Goal: Task Accomplishment & Management: Manage account settings

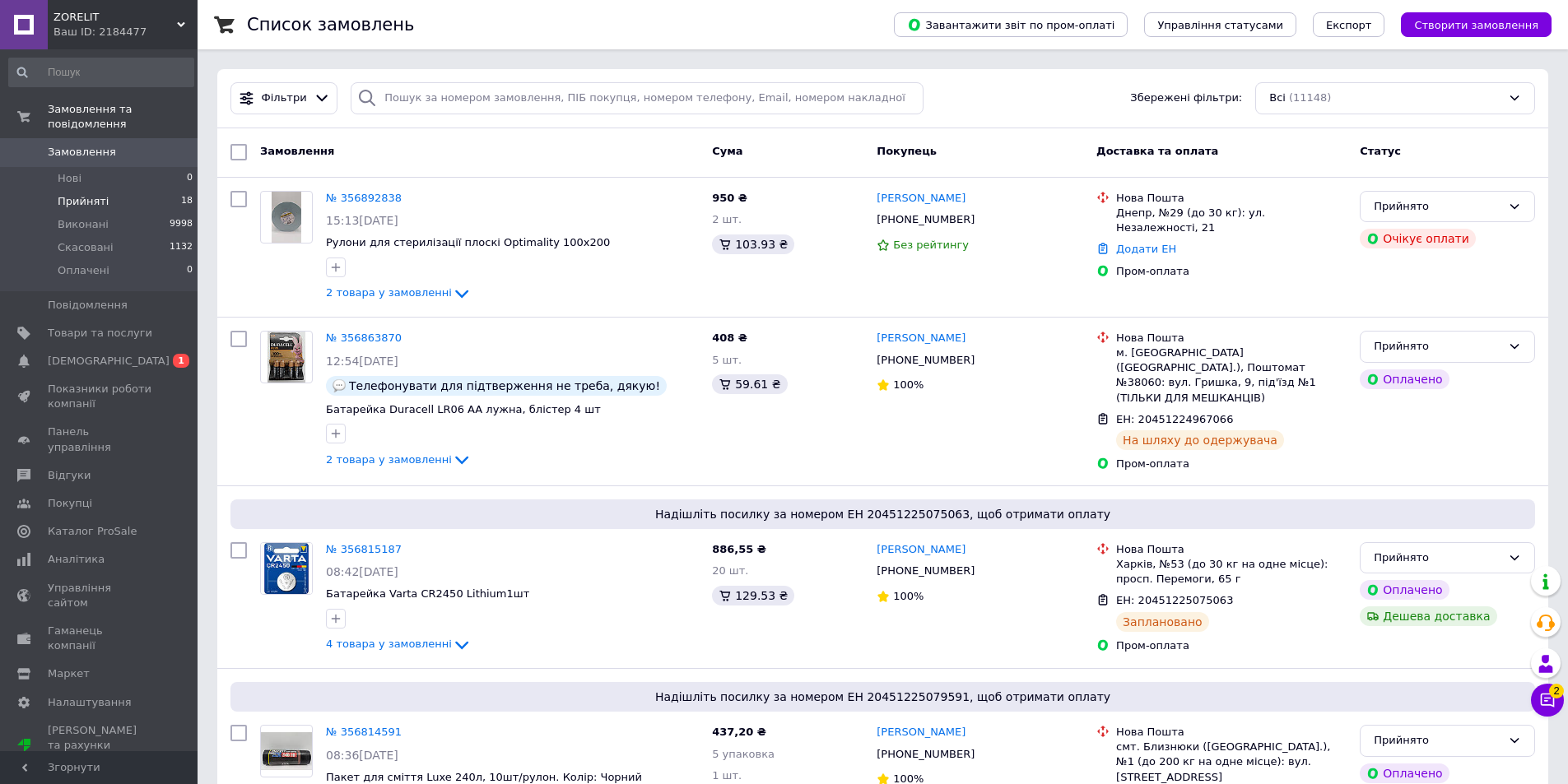
click at [92, 194] on span "Прийняті" at bounding box center [83, 202] width 51 height 15
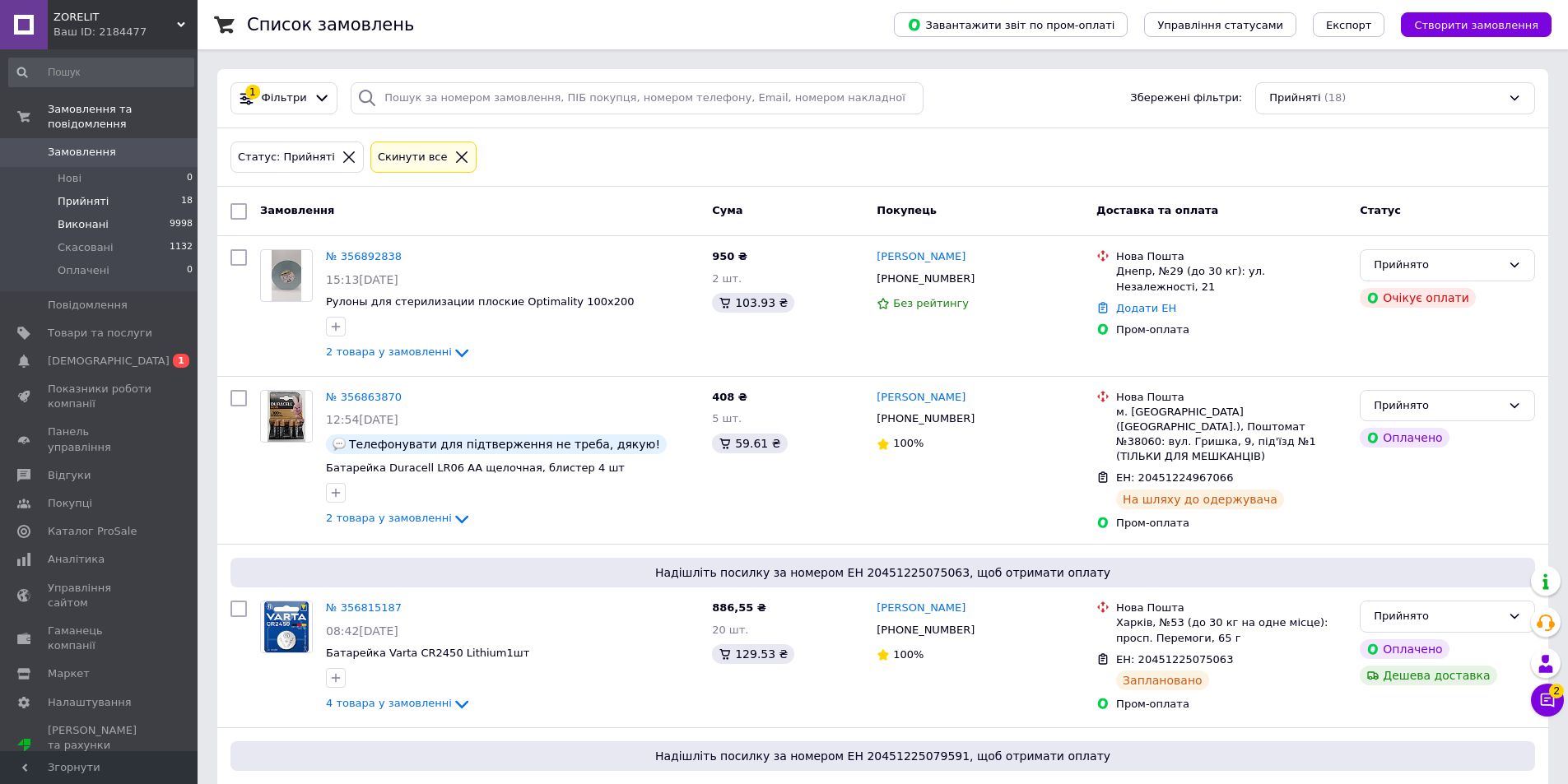
click at [68, 217] on span "Виконані" at bounding box center [83, 225] width 51 height 15
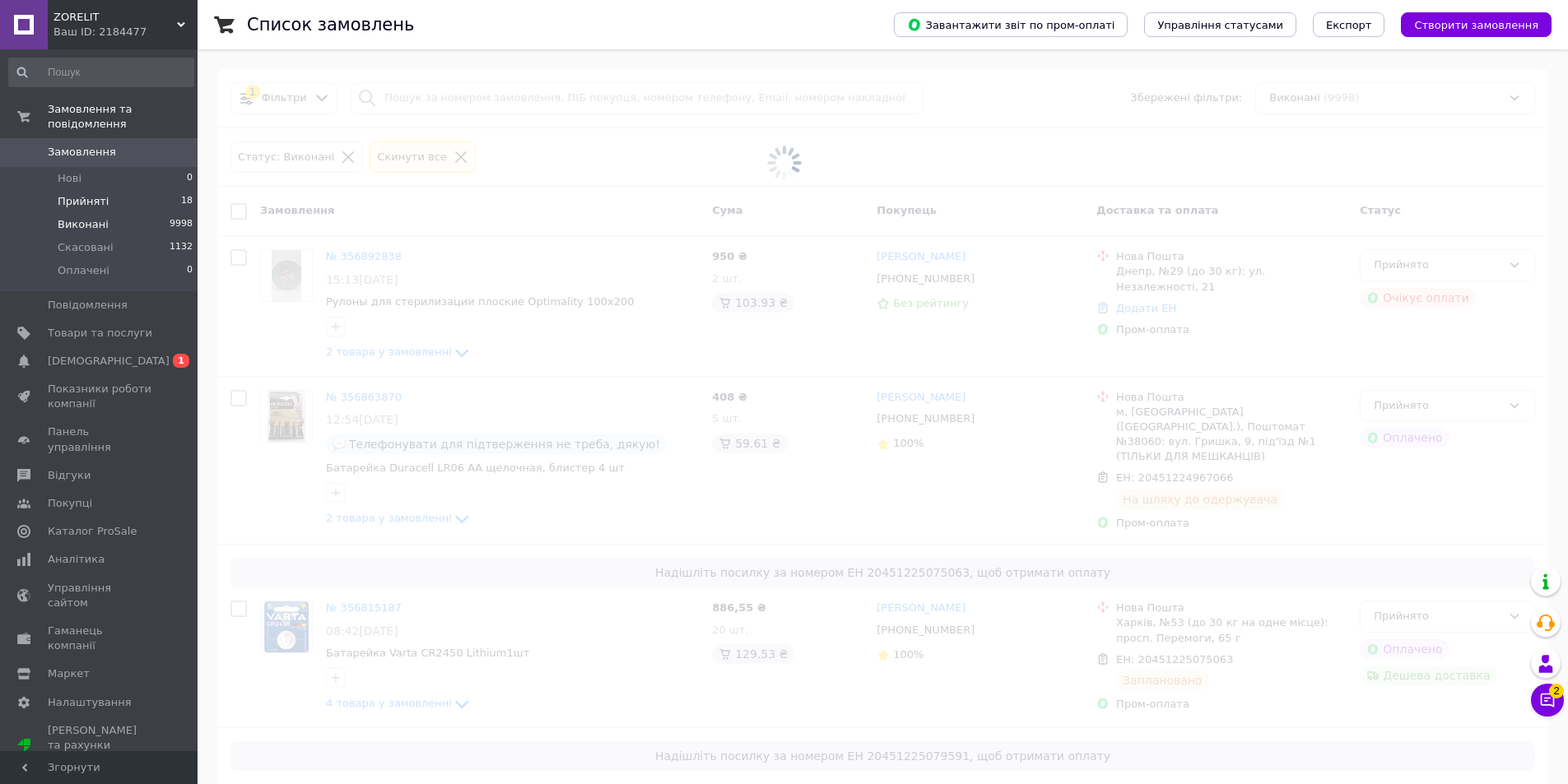
click at [84, 190] on li "Прийняті 18" at bounding box center [101, 201] width 203 height 23
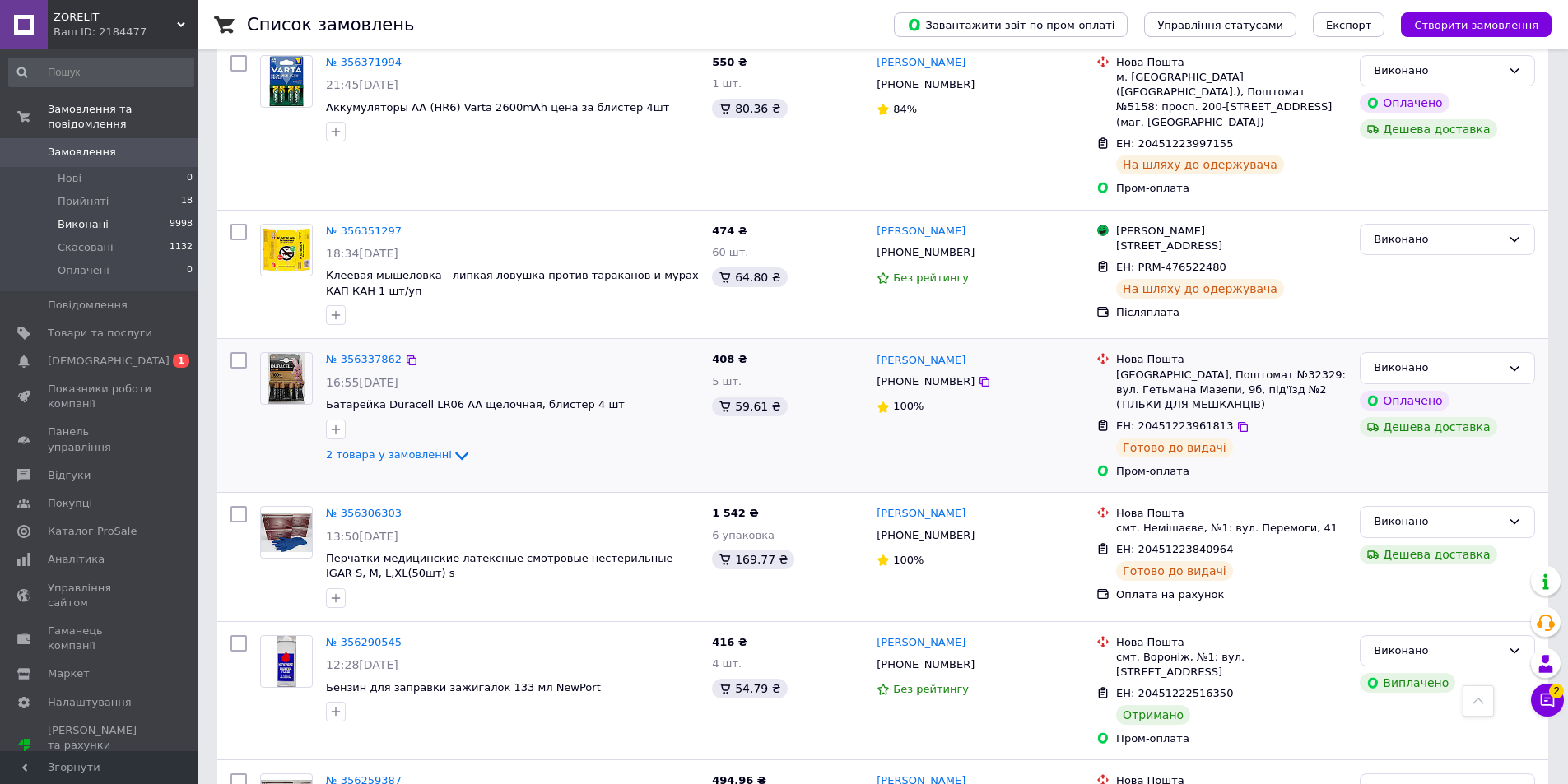
scroll to position [2290, 0]
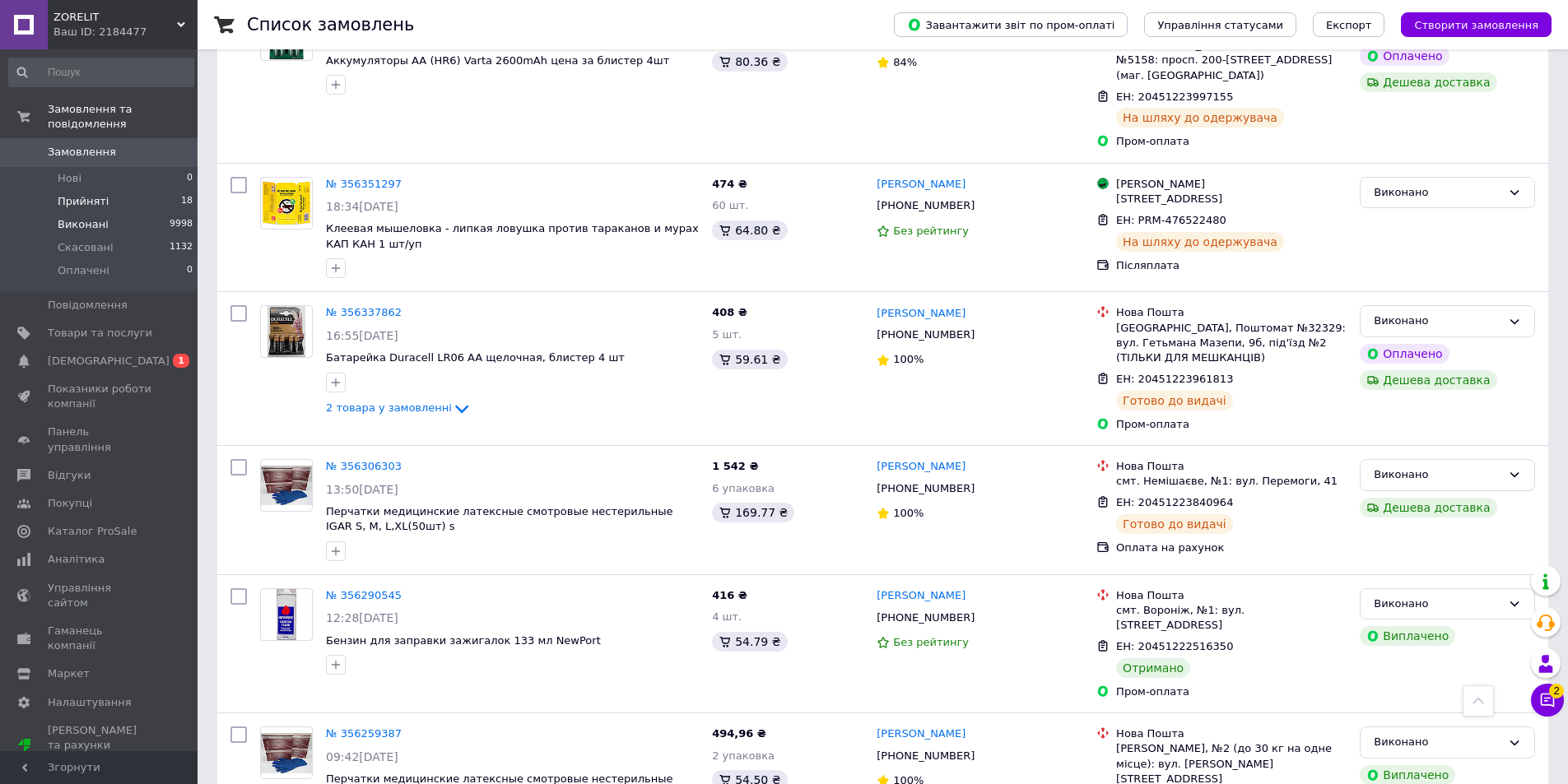
click at [95, 194] on span "Прийняті" at bounding box center [83, 202] width 51 height 15
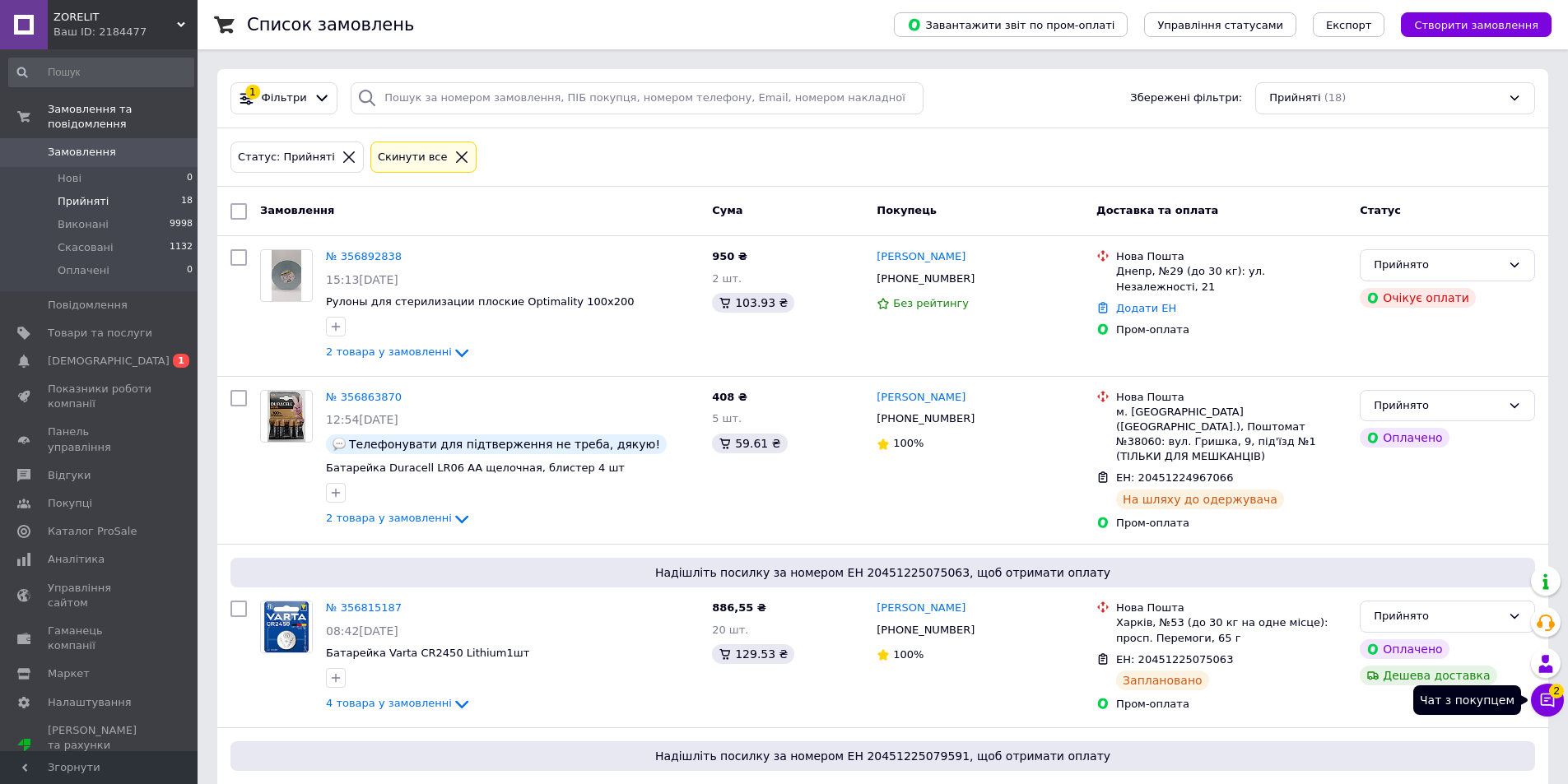
click at [1547, 699] on icon at bounding box center [1547, 699] width 16 height 16
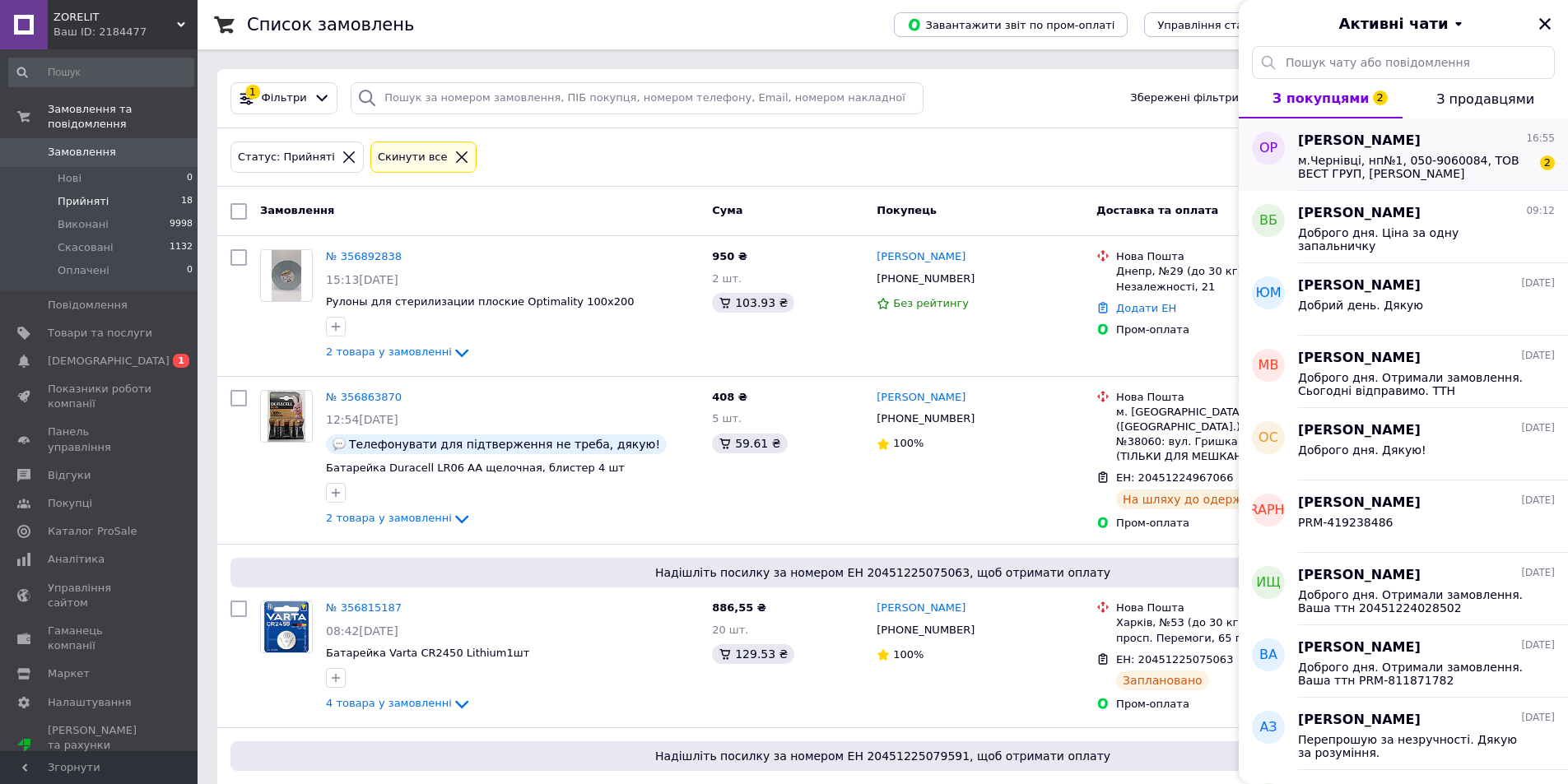
click at [1394, 139] on span "[PERSON_NAME]" at bounding box center [1359, 142] width 123 height 19
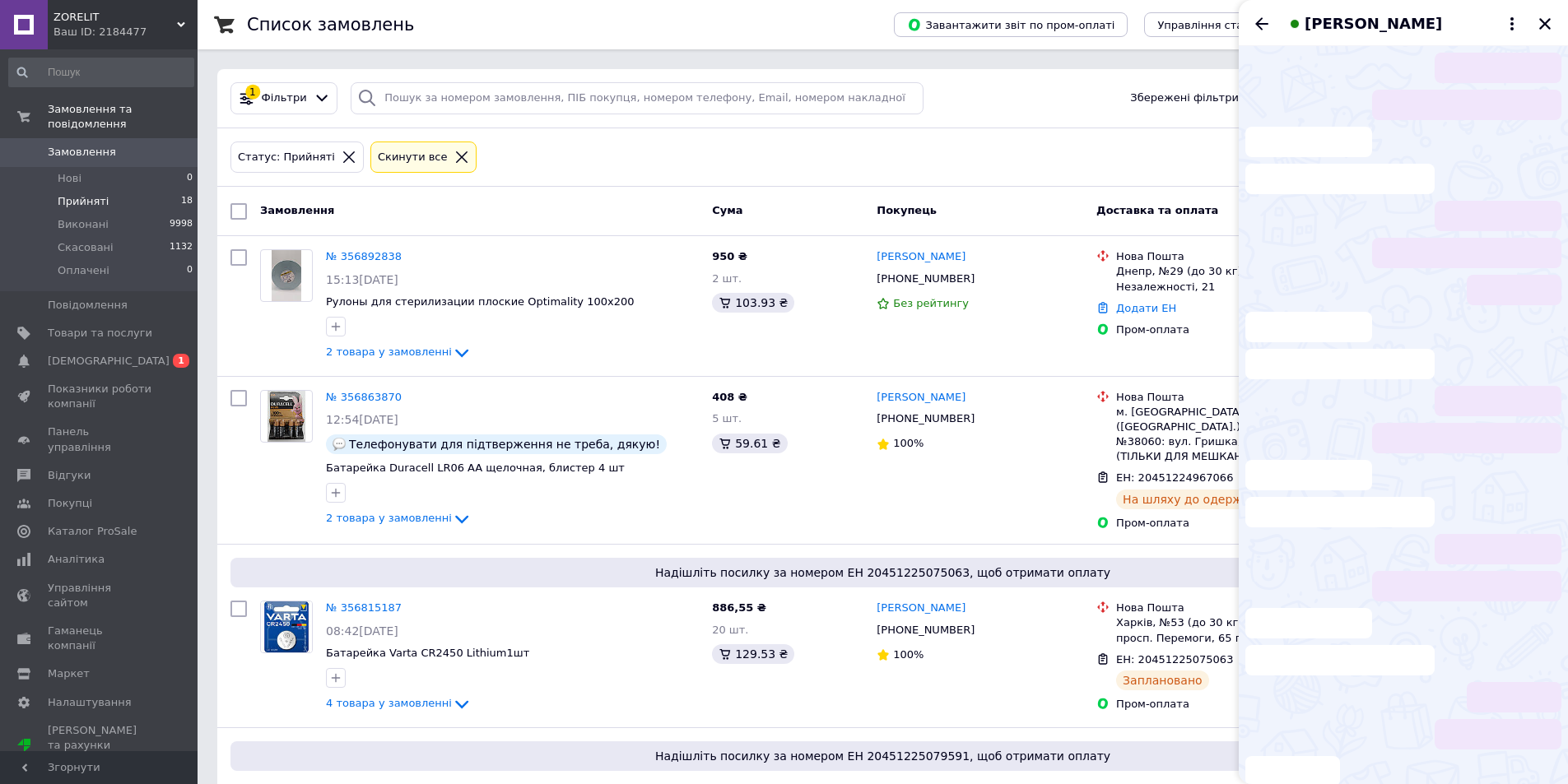
scroll to position [776, 0]
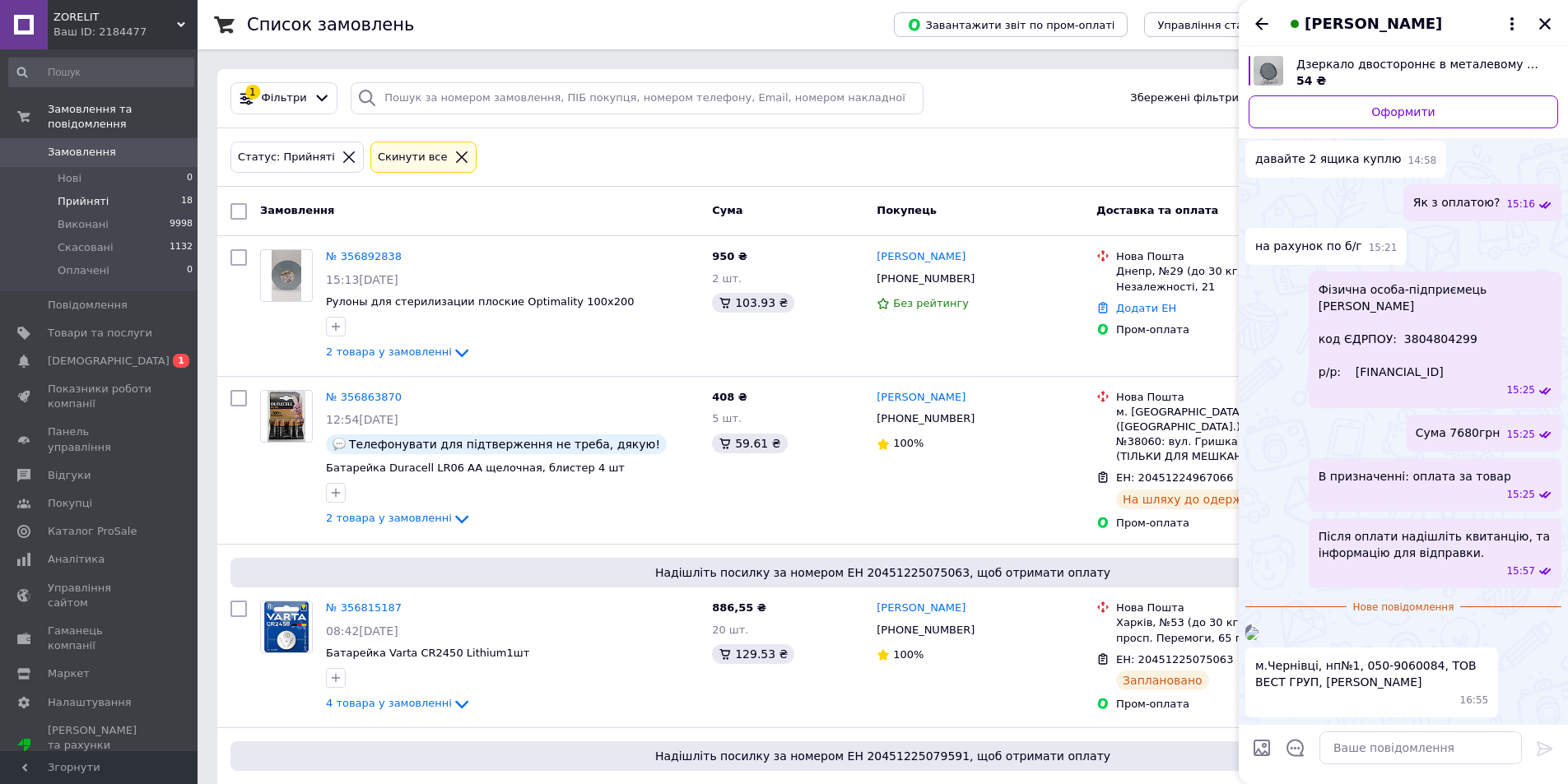
click at [1258, 627] on img at bounding box center [1252, 634] width 13 height 13
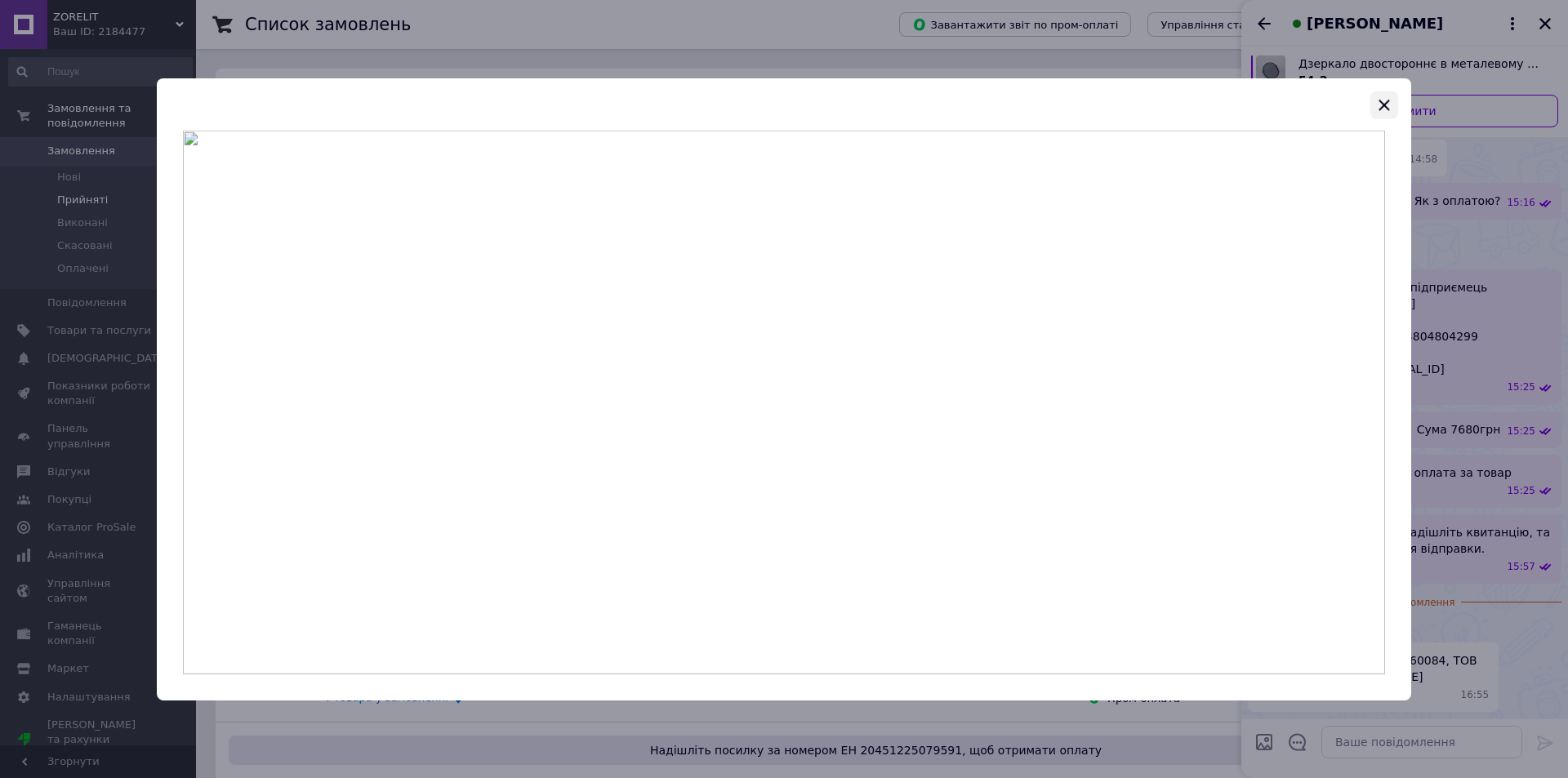
click at [1380, 105] on icon "button" at bounding box center [1384, 104] width 20 height 20
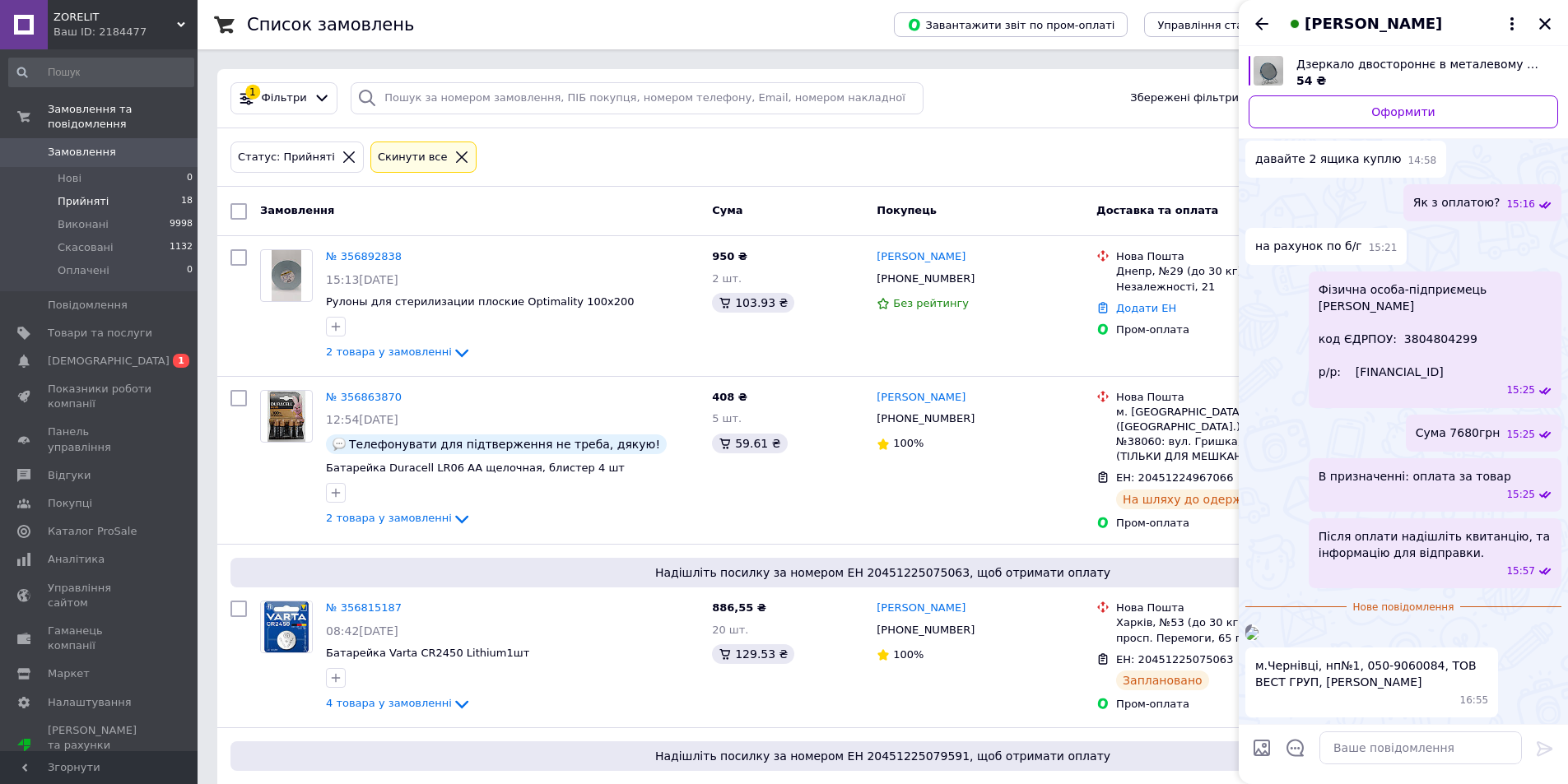
drag, startPoint x: 1276, startPoint y: 684, endPoint x: 1418, endPoint y: 701, distance: 143.0
click at [1418, 691] on span "м.Чернівці, нп№1, 050-9060084, ТОВ ВЕСТ ГРУП, [PERSON_NAME]" at bounding box center [1372, 674] width 233 height 33
drag, startPoint x: 1252, startPoint y: 688, endPoint x: 1369, endPoint y: 704, distance: 118.1
click at [1366, 704] on div "м.Чернівці, нп№1, 050-9060084, ТОВ ВЕСТ ГРУП, [PERSON_NAME] 16:55" at bounding box center [1372, 682] width 253 height 70
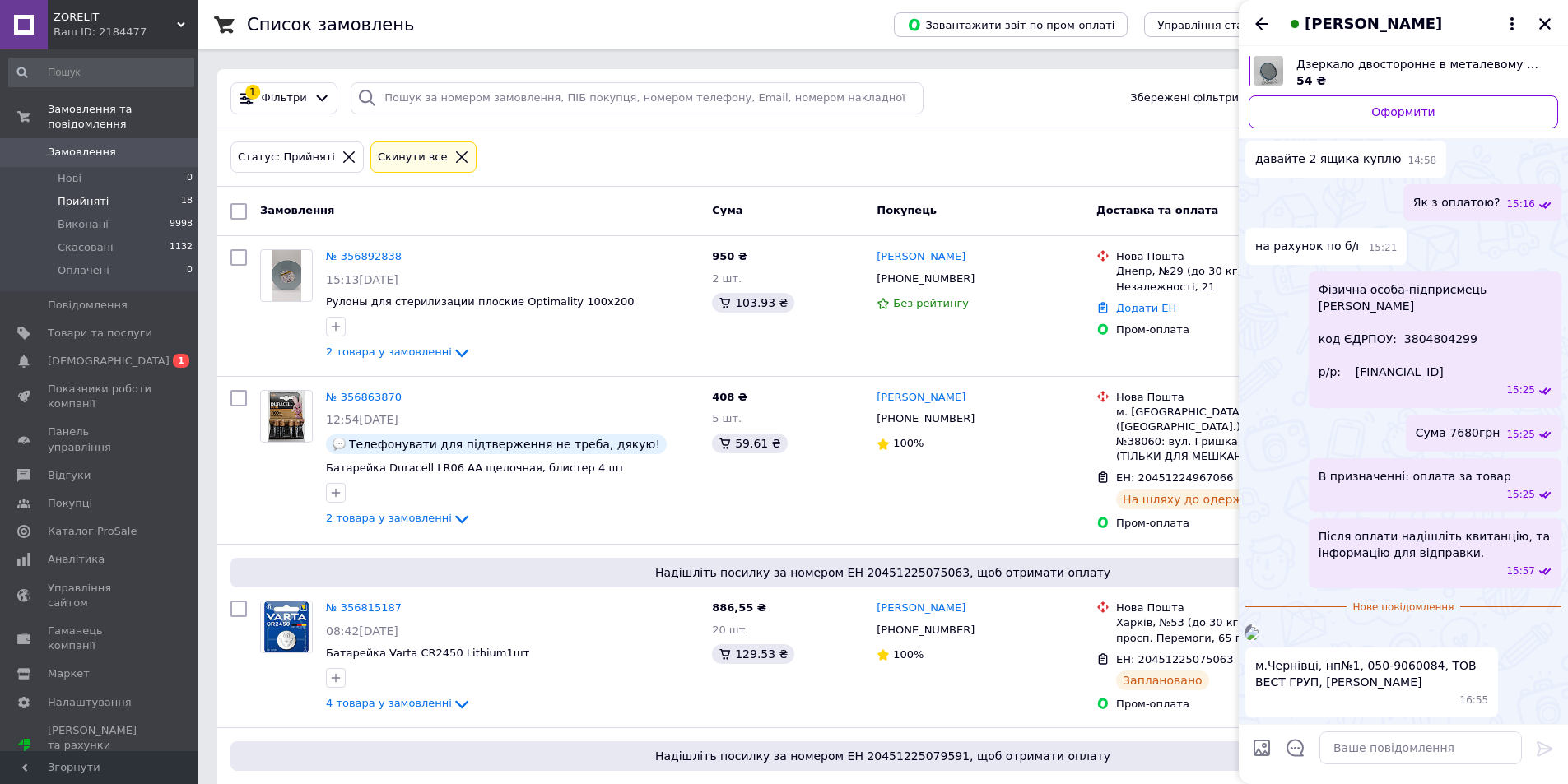
click at [1435, 686] on span "м.Чернівці, нп№1, 050-9060084, ТОВ ВЕСТ ГРУП, [PERSON_NAME]" at bounding box center [1372, 674] width 233 height 33
drag, startPoint x: 1429, startPoint y: 681, endPoint x: 1446, endPoint y: 703, distance: 27.8
click at [1446, 691] on span "м.Чернівці, нп№1, 050-9060084, ТОВ ВЕСТ ГРУП, [PERSON_NAME]" at bounding box center [1372, 674] width 233 height 33
click at [1381, 691] on span "м.Чернівці, нп№1, 050-9060084, ТОВ ВЕСТ ГРУП, [PERSON_NAME]" at bounding box center [1372, 674] width 233 height 33
drag, startPoint x: 1378, startPoint y: 702, endPoint x: 1250, endPoint y: 686, distance: 129.0
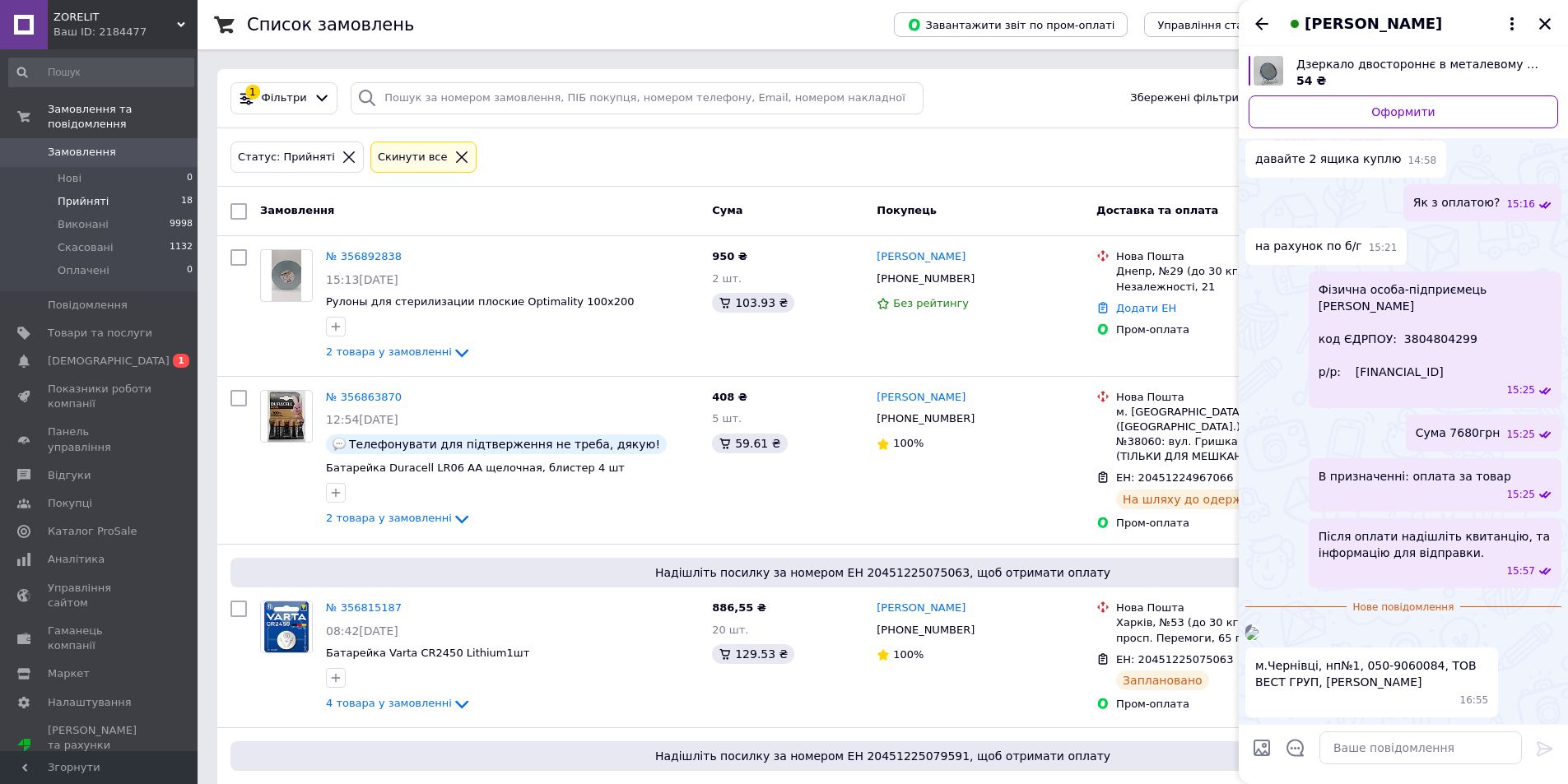
click at [1250, 686] on div "м.Чернівці, нп№1, 050-9060084, ТОВ ВЕСТ ГРУП, [PERSON_NAME] 16:55" at bounding box center [1372, 682] width 253 height 70
click at [1378, 691] on span "м.Чернівці, нп№1, 050-9060084, ТОВ ВЕСТ ГРУП, [PERSON_NAME]" at bounding box center [1372, 674] width 233 height 33
drag, startPoint x: 1376, startPoint y: 698, endPoint x: 1252, endPoint y: 689, distance: 124.3
click at [1252, 689] on div "м.Чернівці, нп№1, 050-9060084, ТОВ ВЕСТ ГРУП, [PERSON_NAME] 16:55" at bounding box center [1372, 682] width 253 height 70
click at [1258, 627] on img at bounding box center [1252, 634] width 13 height 13
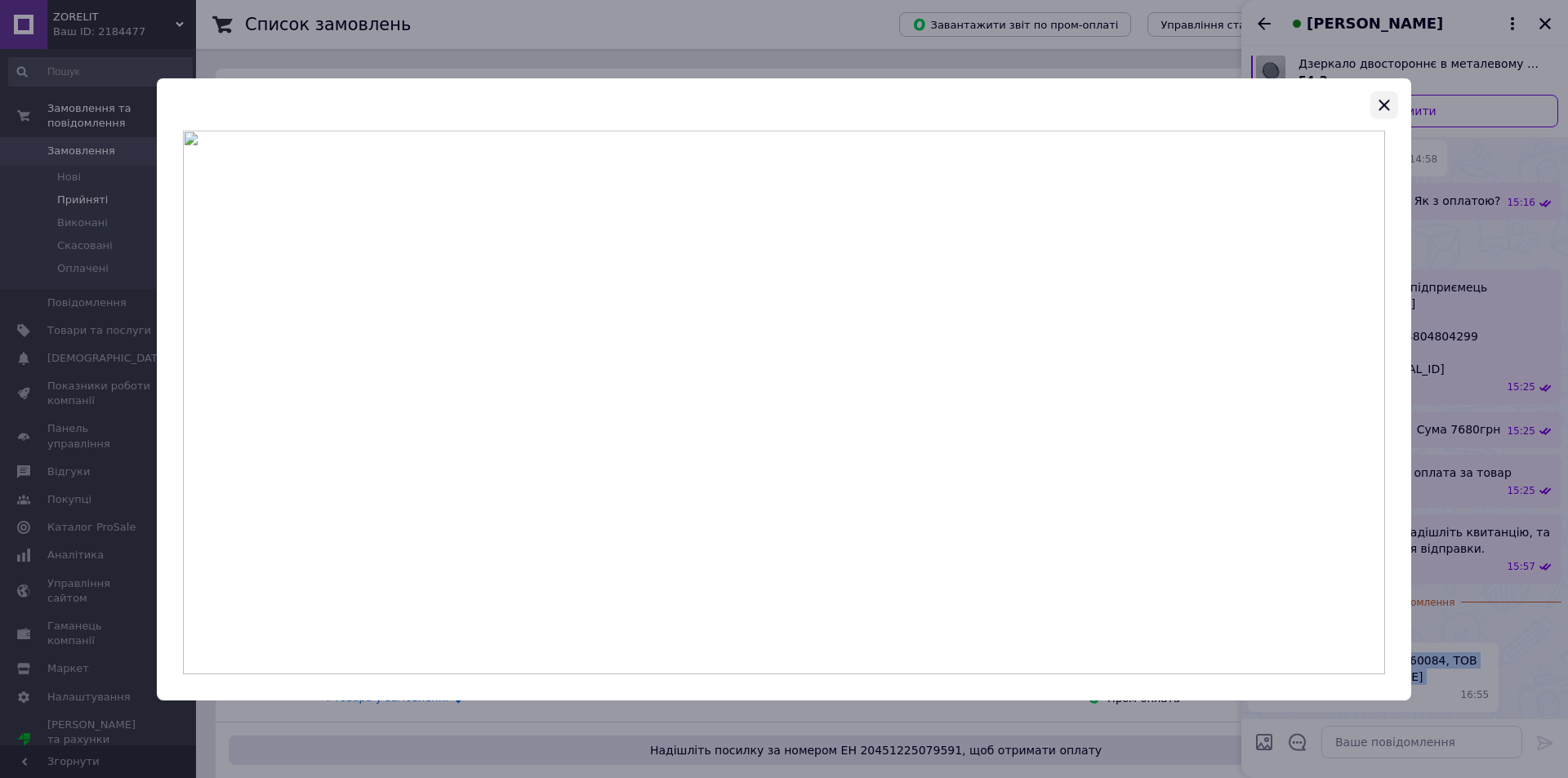
click at [1384, 103] on icon "button" at bounding box center [1384, 104] width 20 height 20
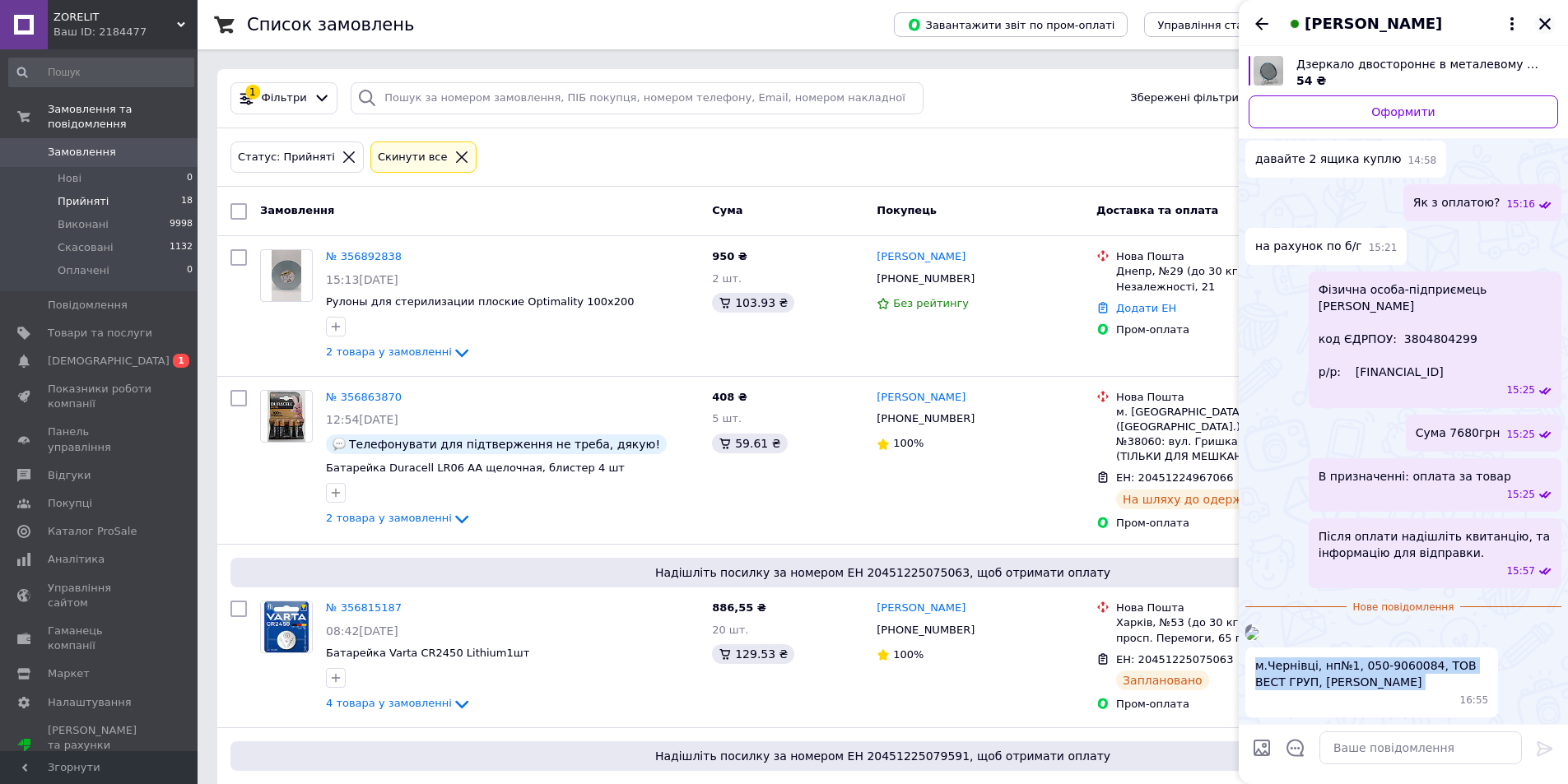
click at [1550, 23] on icon "Закрити" at bounding box center [1545, 24] width 15 height 15
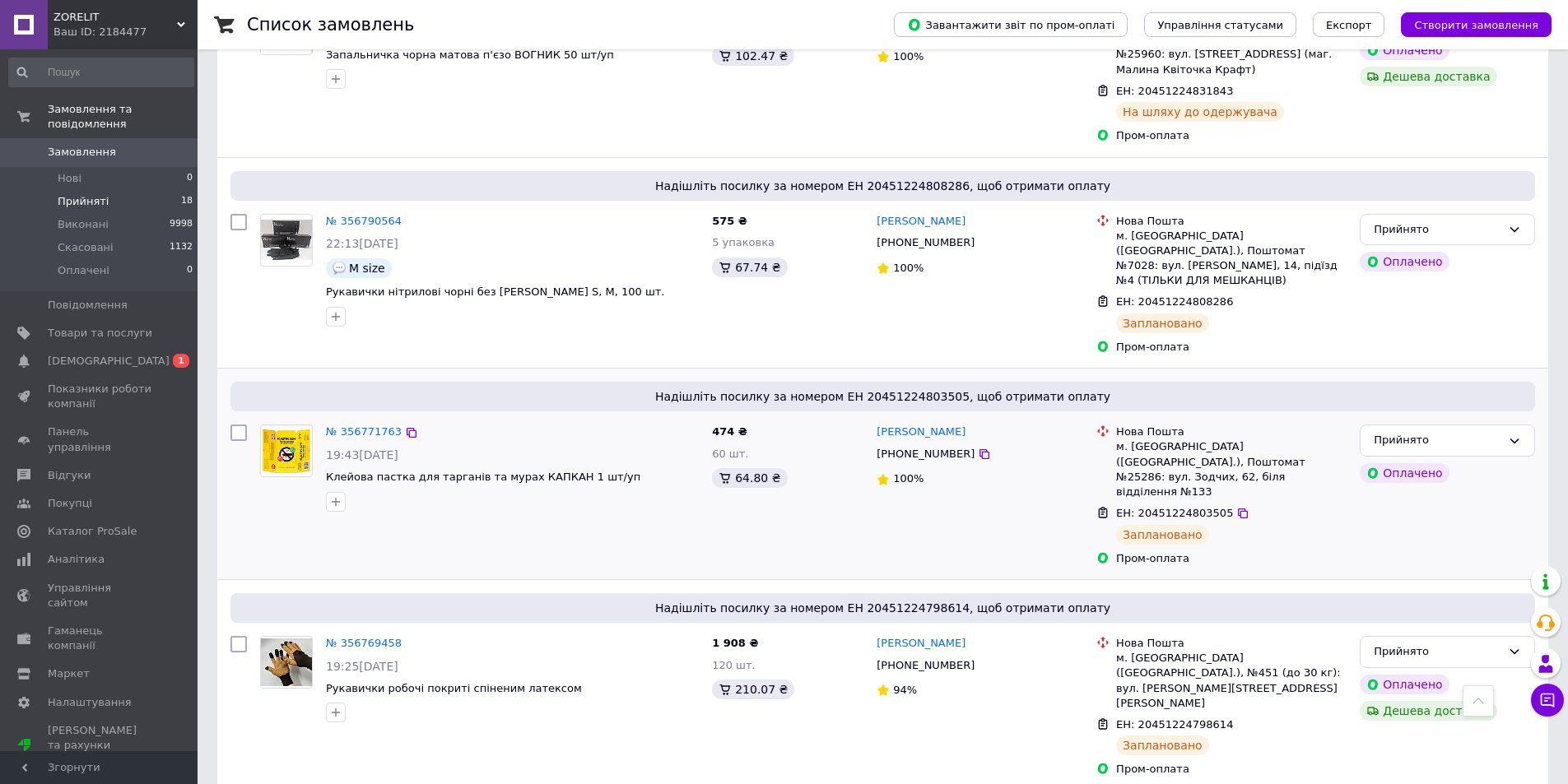
scroll to position [1975, 0]
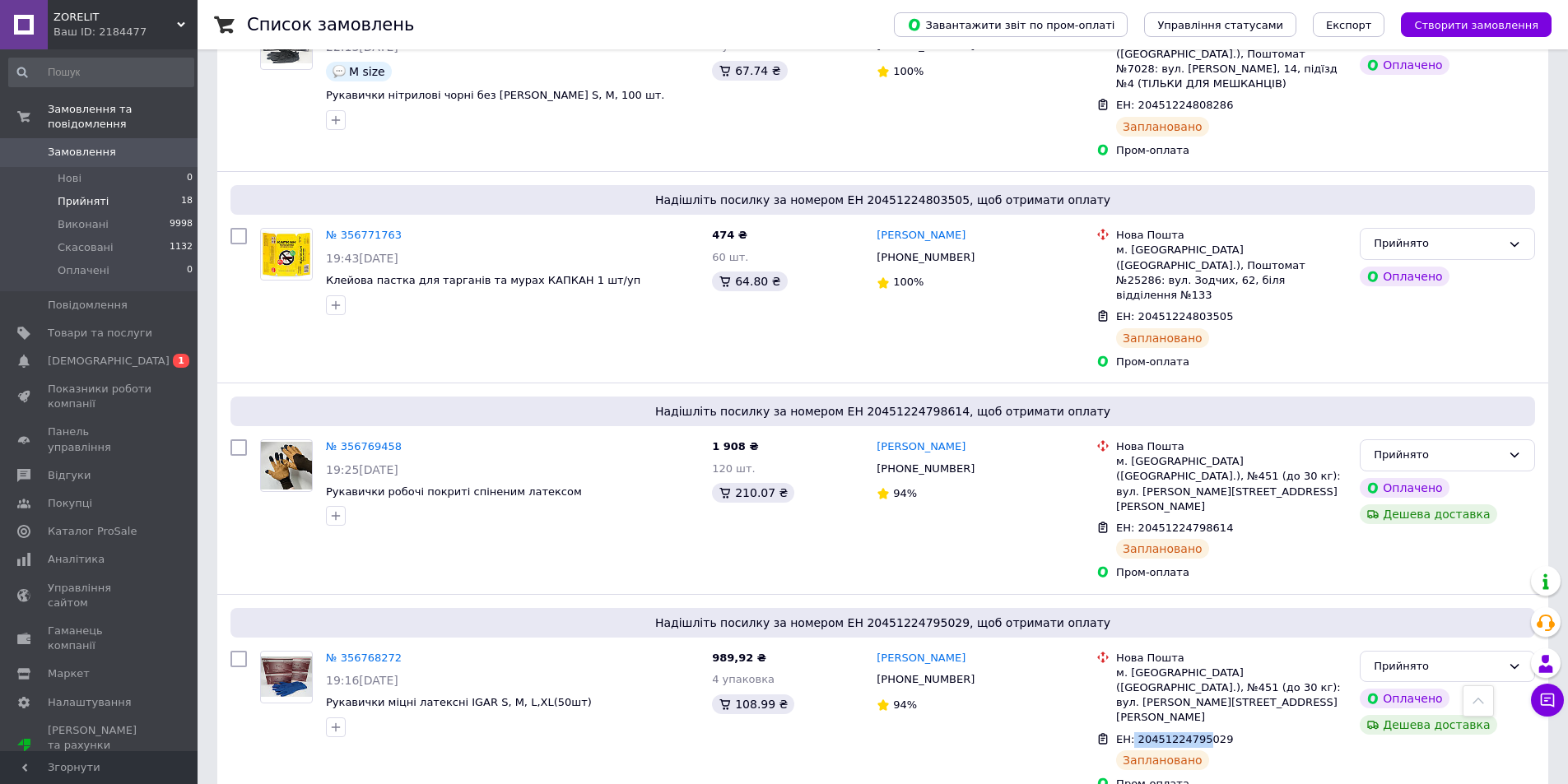
drag, startPoint x: 1132, startPoint y: 516, endPoint x: 1299, endPoint y: 601, distance: 187.4
click at [1201, 733] on span "ЕН: 20451224795029" at bounding box center [1175, 739] width 117 height 12
click at [1239, 735] on icon at bounding box center [1243, 740] width 9 height 9
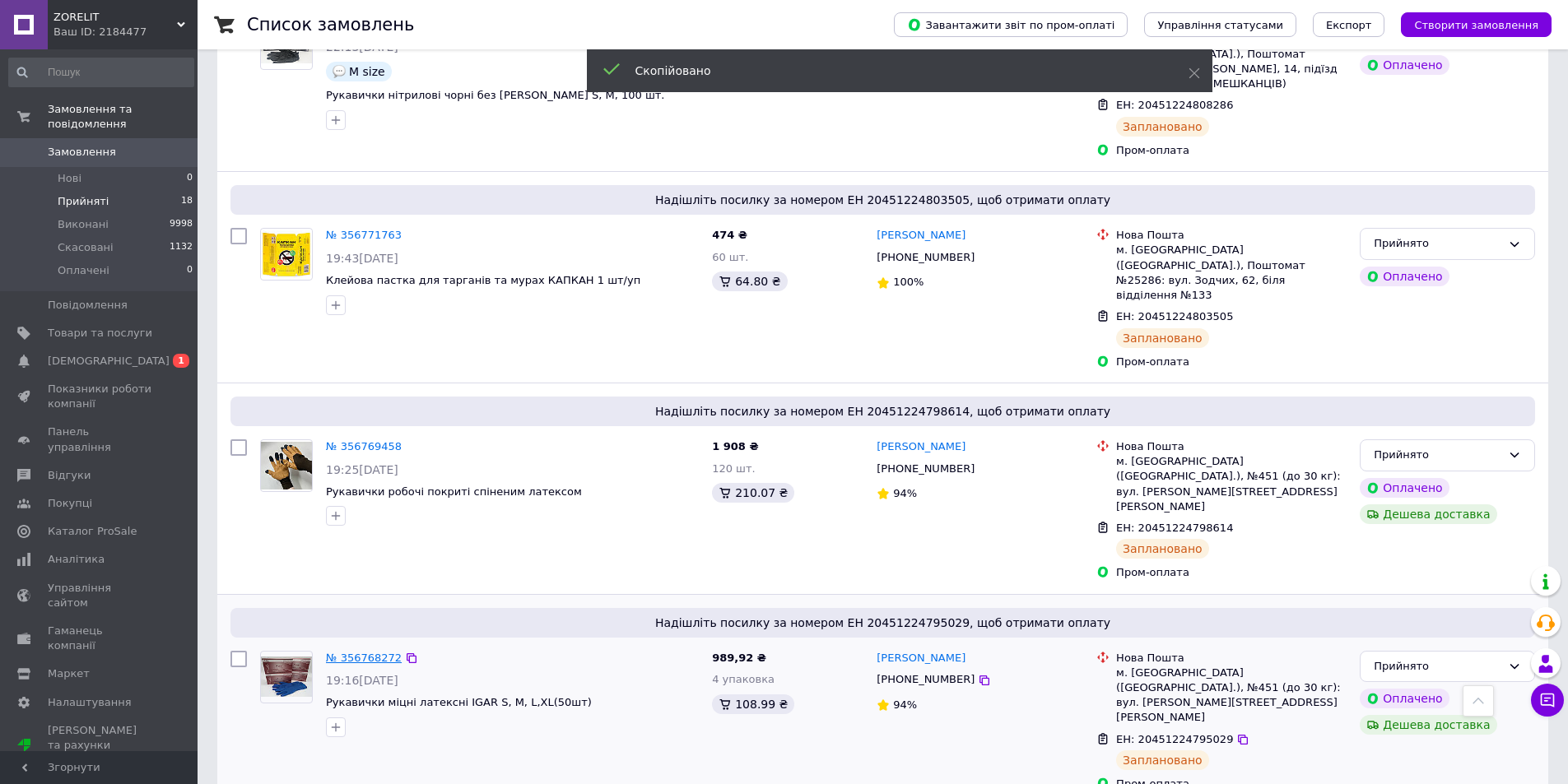
click at [372, 652] on link "№ 356768272" at bounding box center [363, 658] width 76 height 12
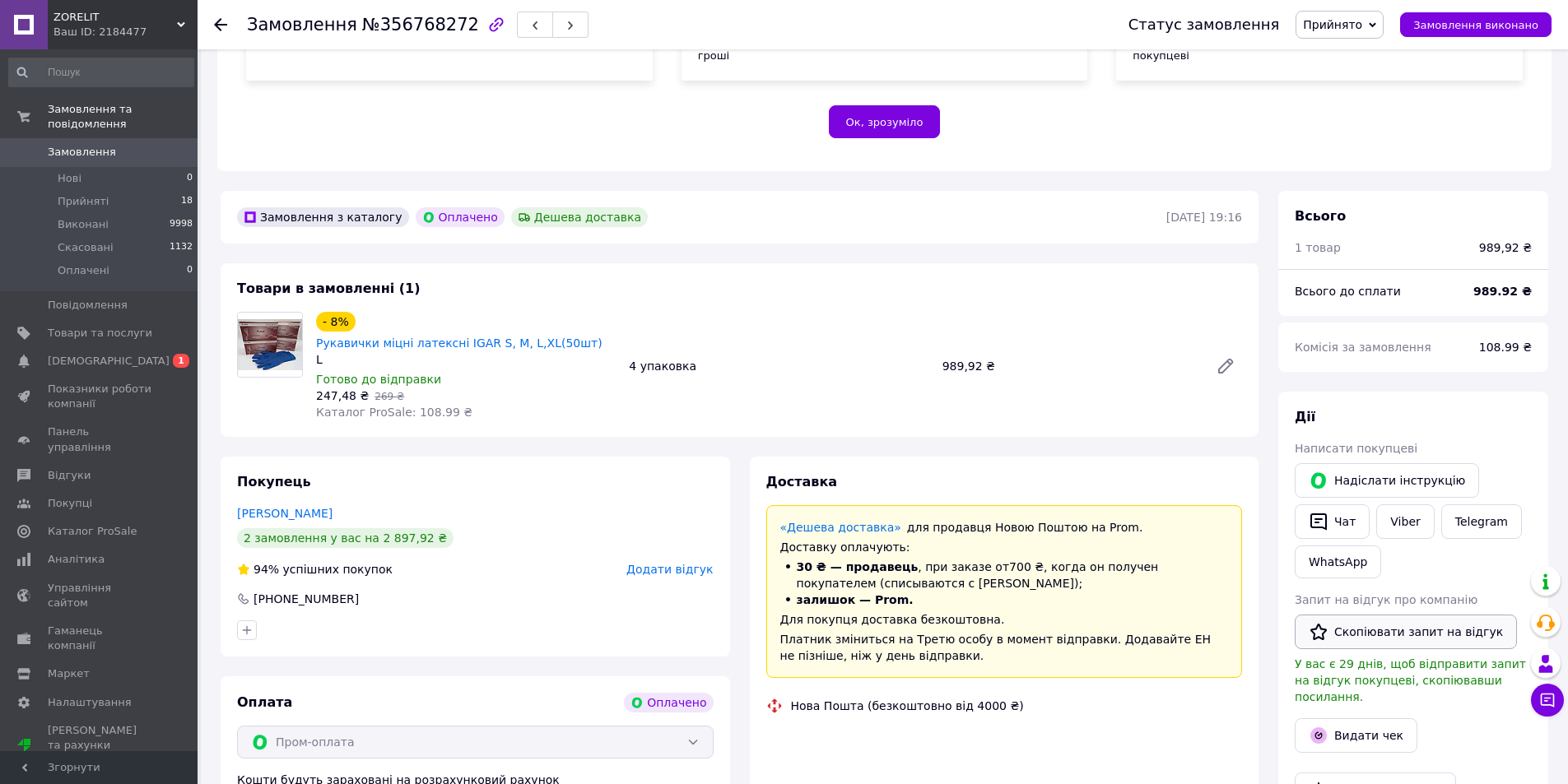
scroll to position [411, 0]
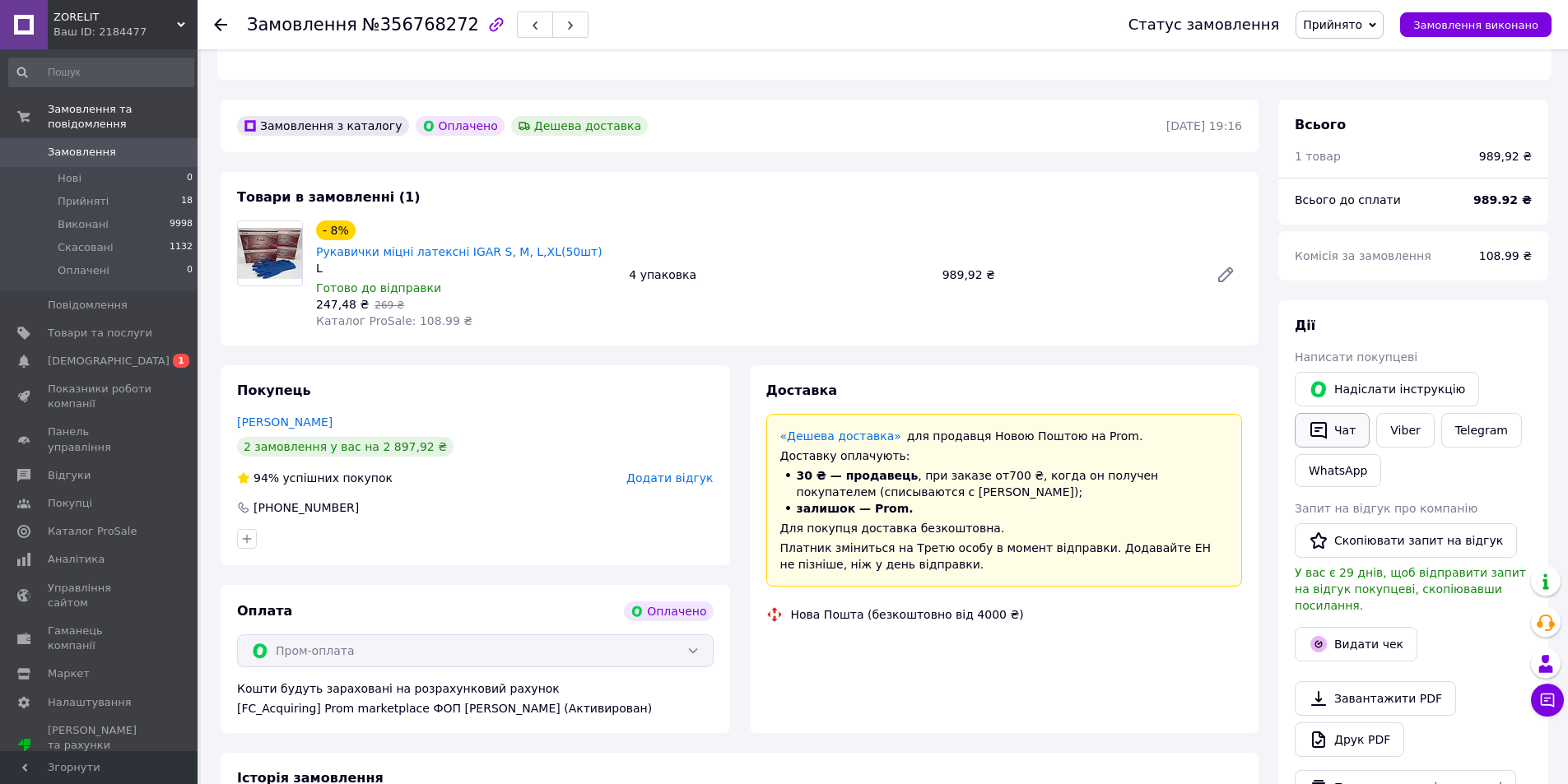
click at [1339, 413] on button "Чат" at bounding box center [1332, 430] width 75 height 35
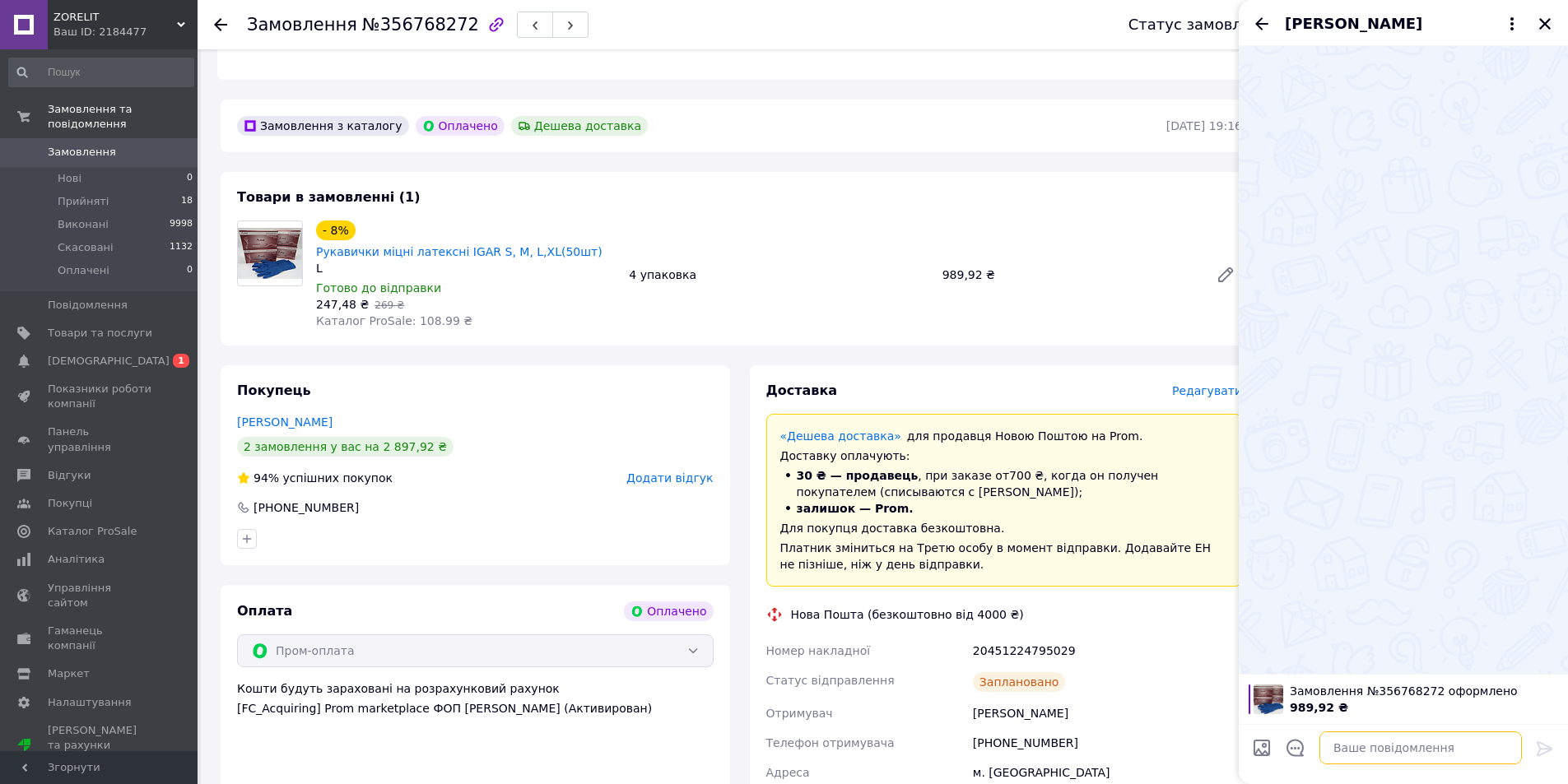
click at [1366, 752] on textarea at bounding box center [1421, 747] width 203 height 33
paste textarea "20451224795029"
type textarea "ТТН 20451224795029"
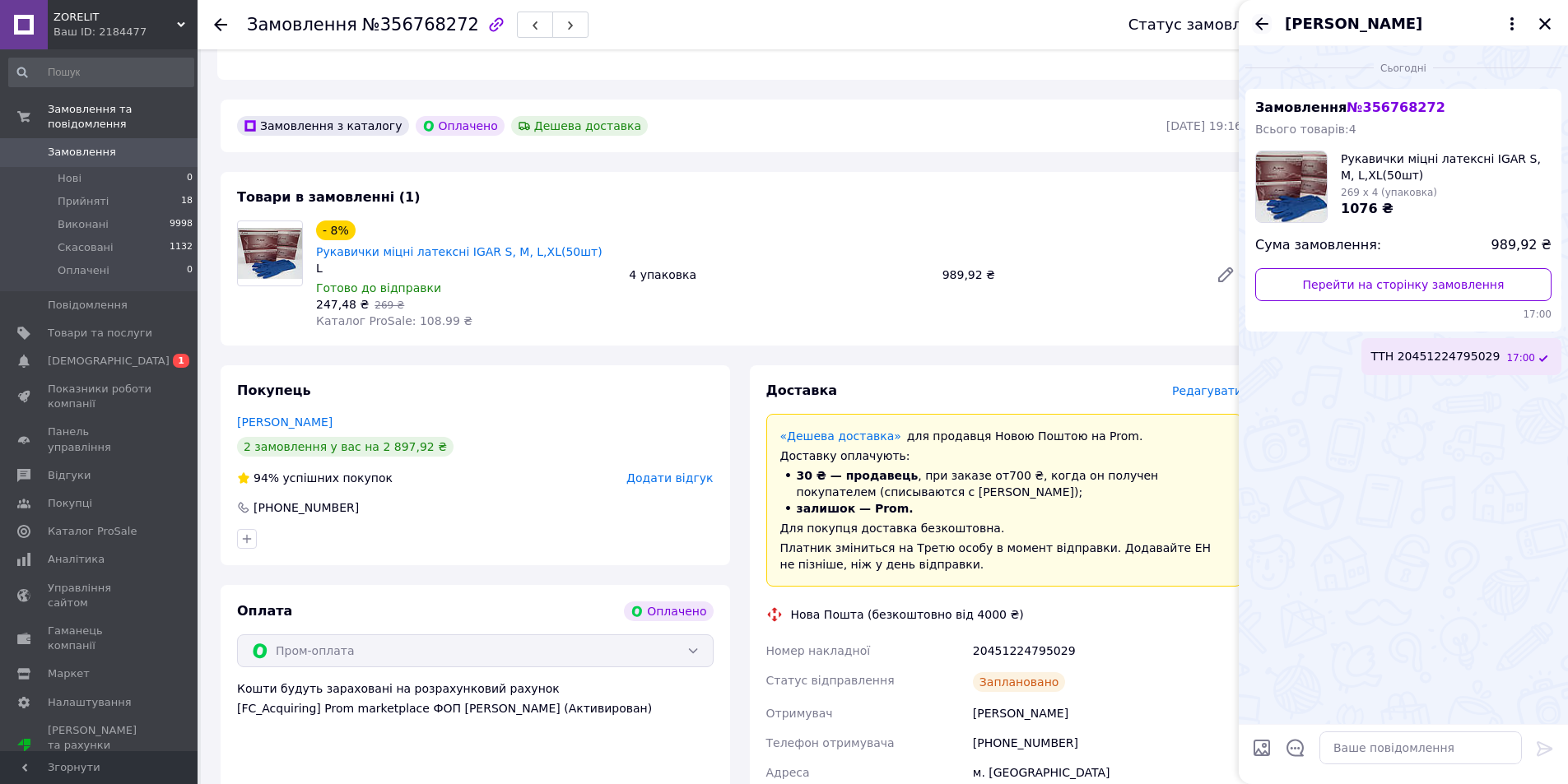
click at [1271, 23] on icon "Назад" at bounding box center [1261, 24] width 20 height 20
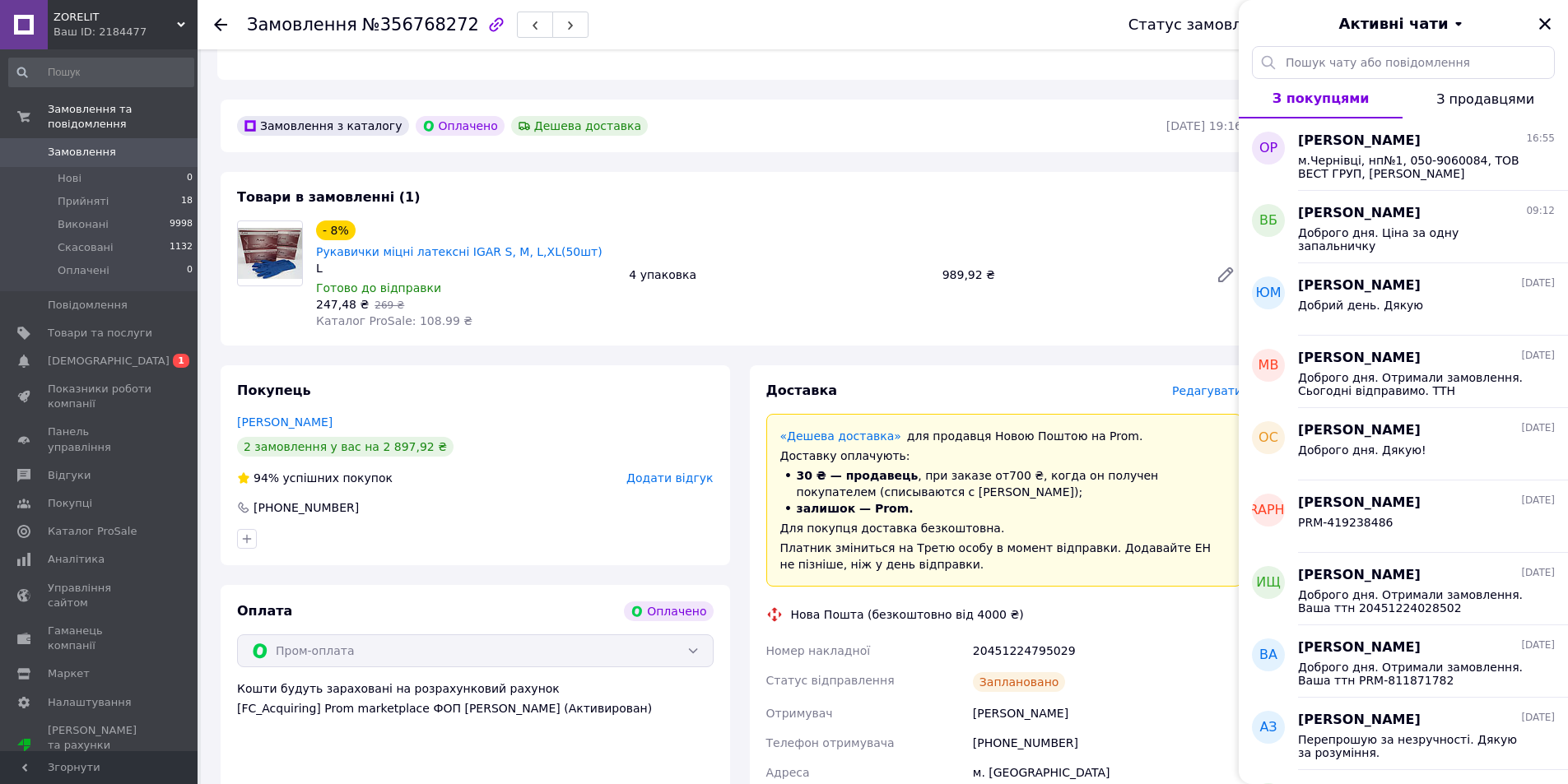
click at [217, 18] on icon at bounding box center [221, 25] width 13 height 13
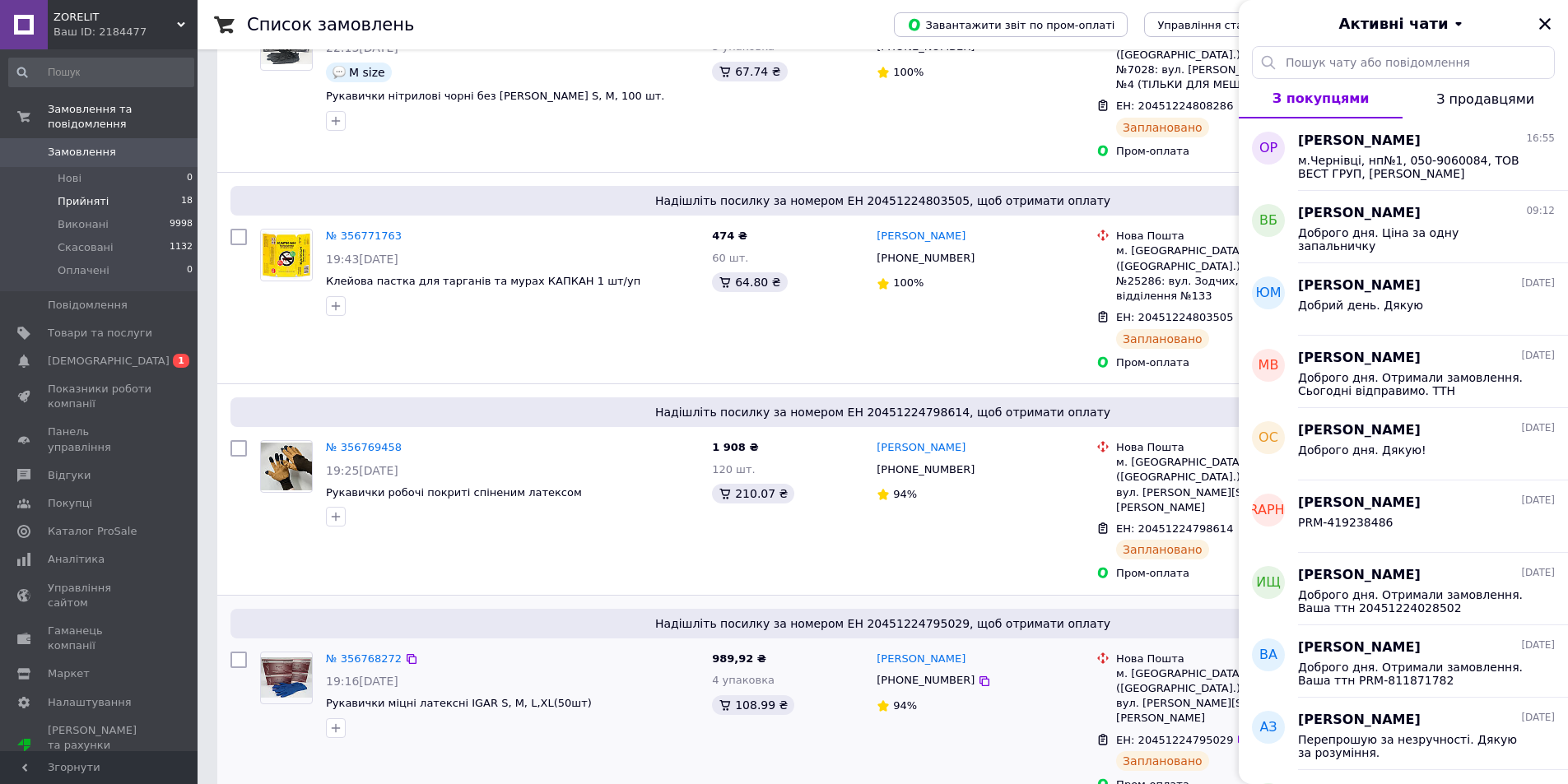
scroll to position [1975, 0]
click at [1237, 522] on icon at bounding box center [1243, 528] width 13 height 13
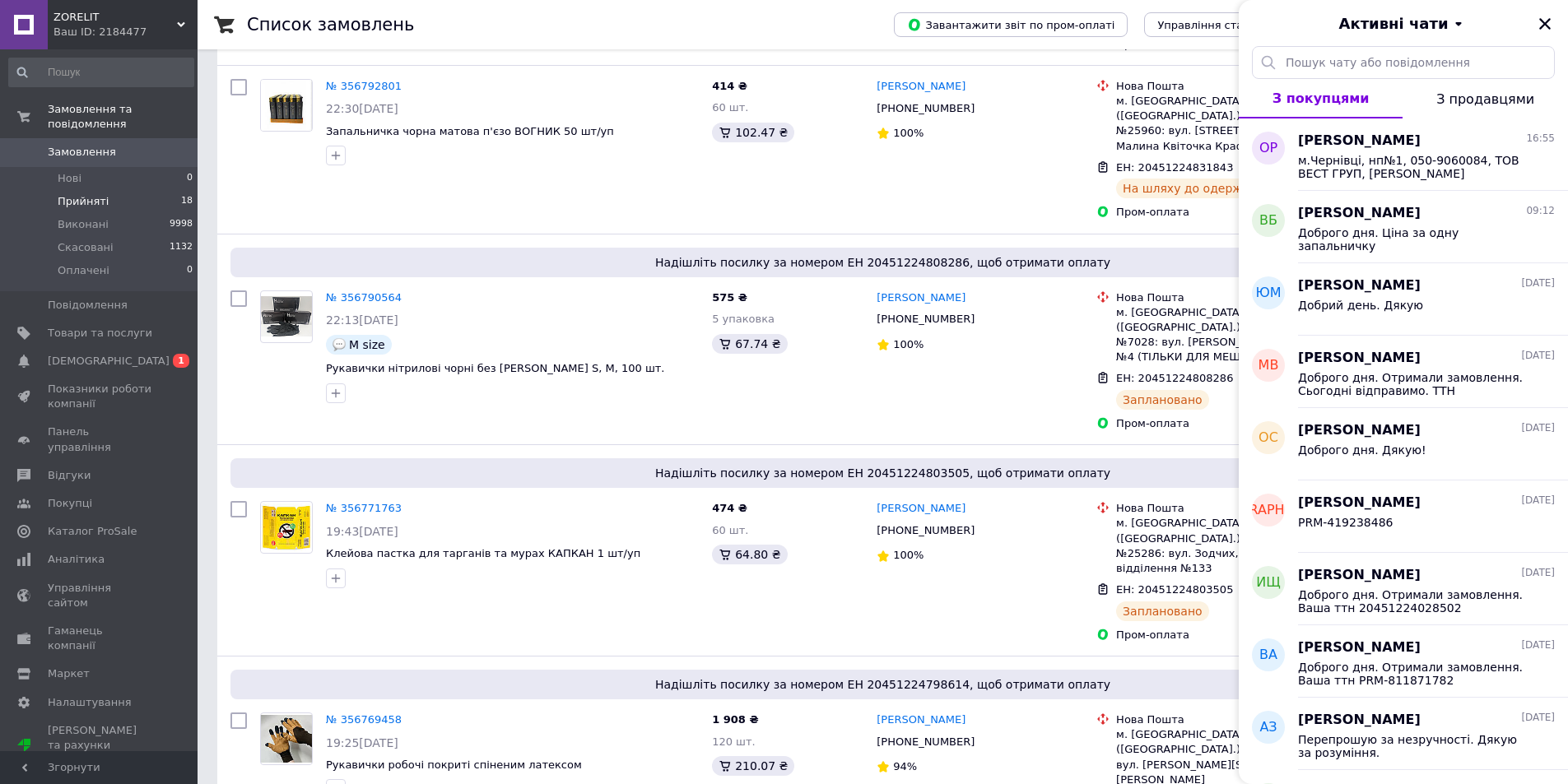
scroll to position [1645, 0]
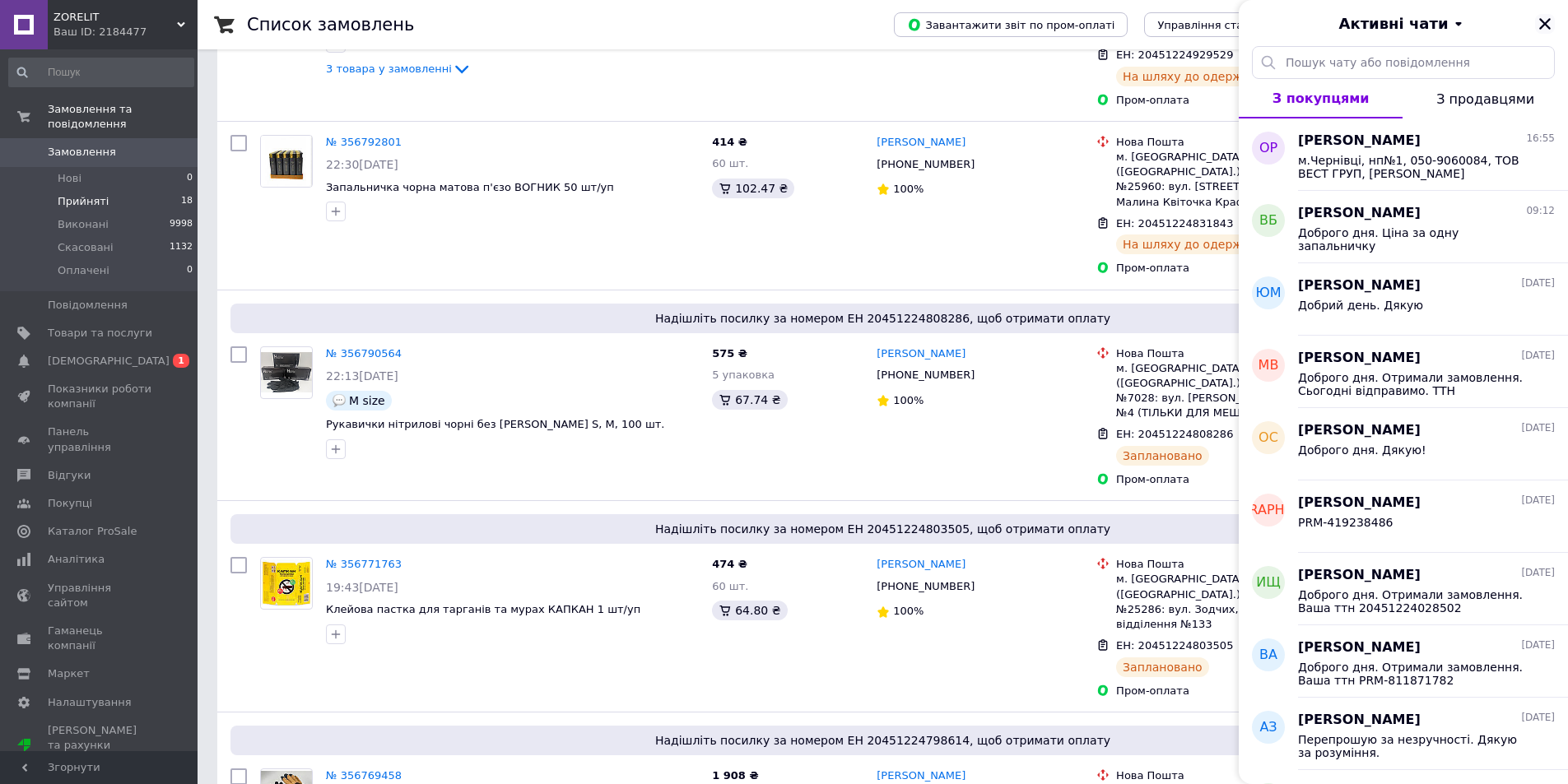
click at [1543, 23] on icon "Закрити" at bounding box center [1545, 24] width 15 height 15
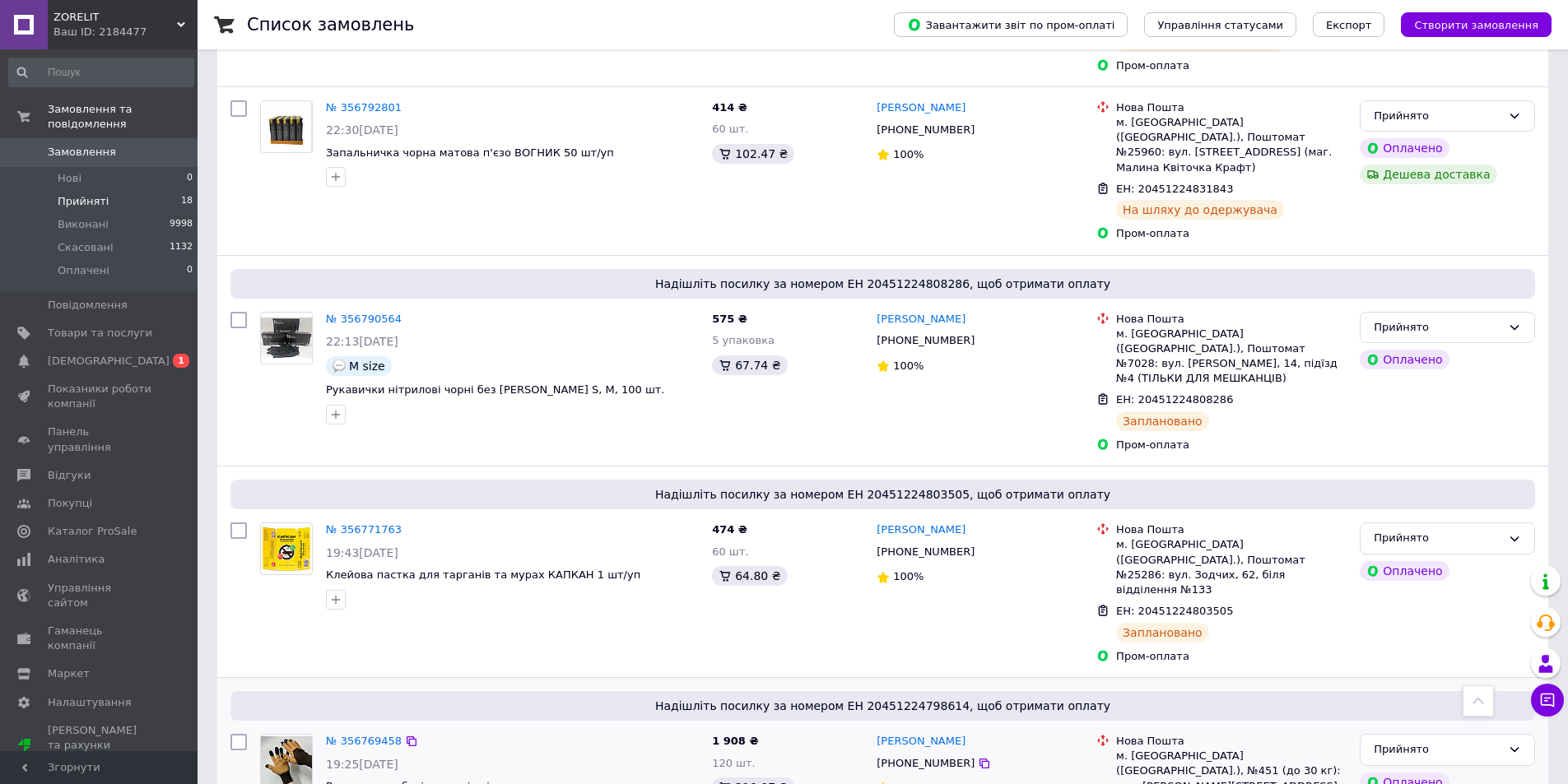
scroll to position [1810, 0]
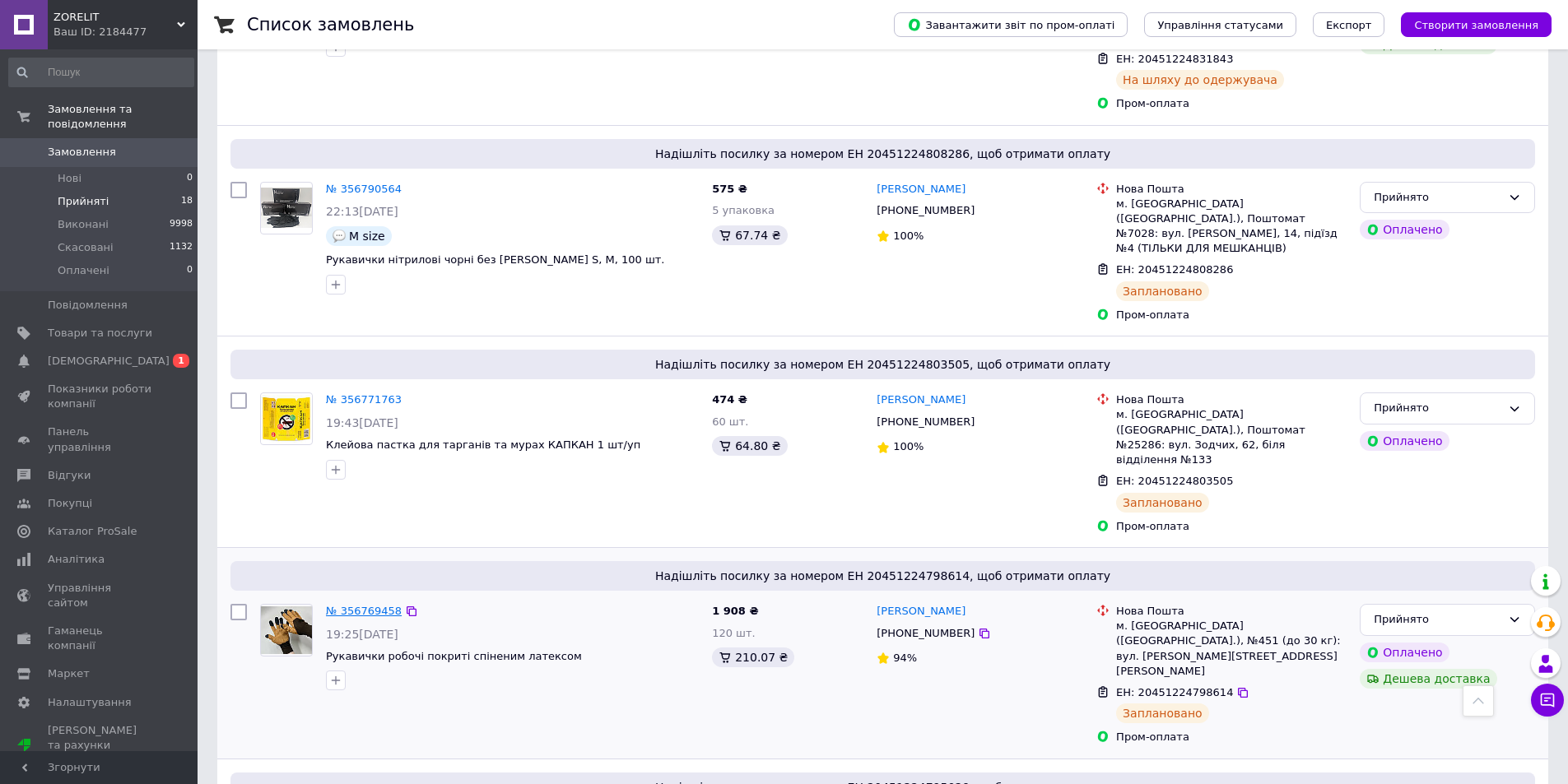
click at [368, 605] on link "№ 356769458" at bounding box center [363, 610] width 76 height 12
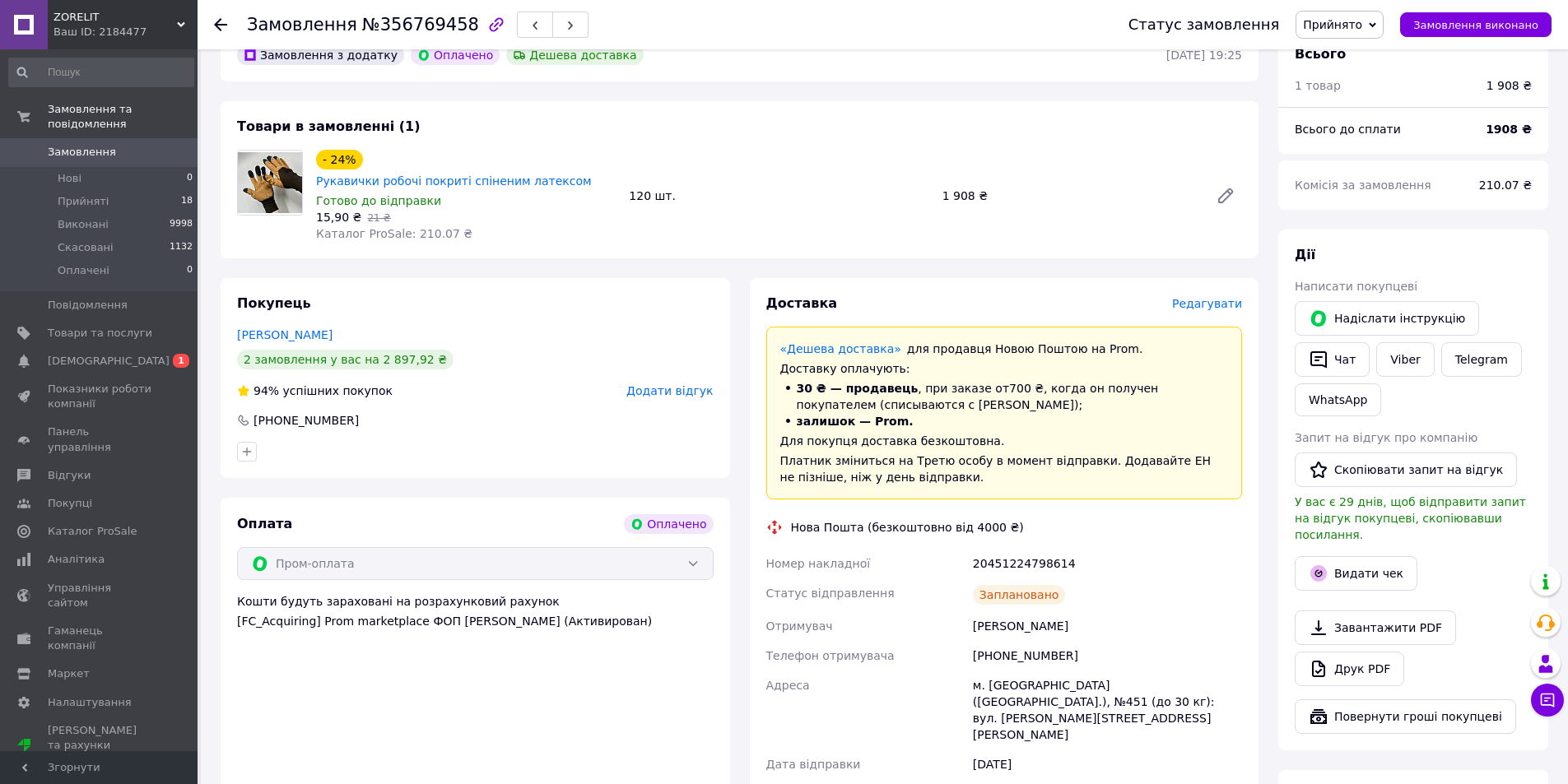
scroll to position [575, 0]
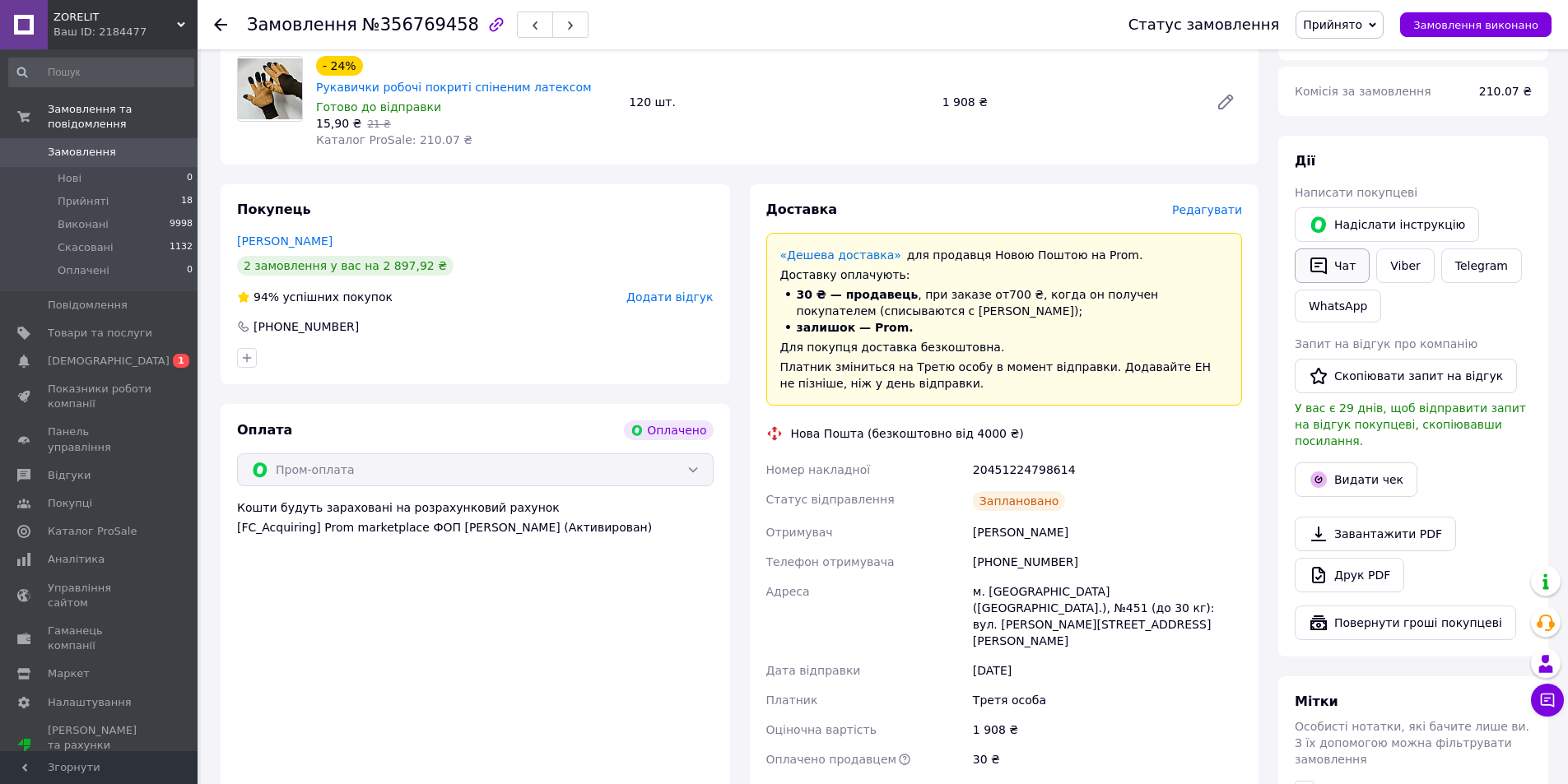
click at [1335, 248] on button "Чат" at bounding box center [1332, 265] width 75 height 35
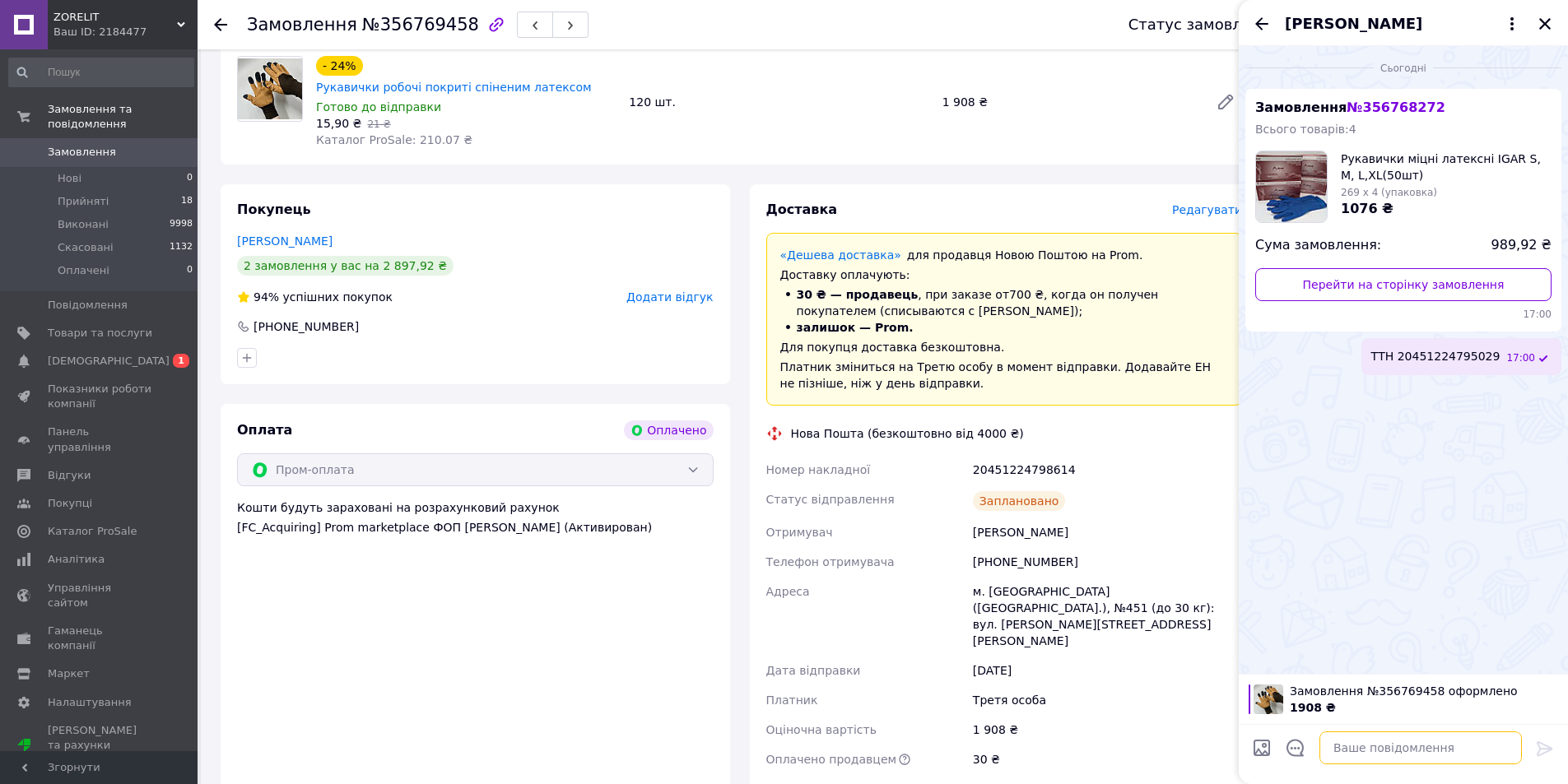
click at [1348, 742] on textarea at bounding box center [1421, 747] width 203 height 33
click at [1442, 742] on textarea "робочі рукавиці ТТН" at bounding box center [1404, 747] width 235 height 33
paste textarea "20451224798614"
type textarea "робочі рукавиці ТТН 20451224798614"
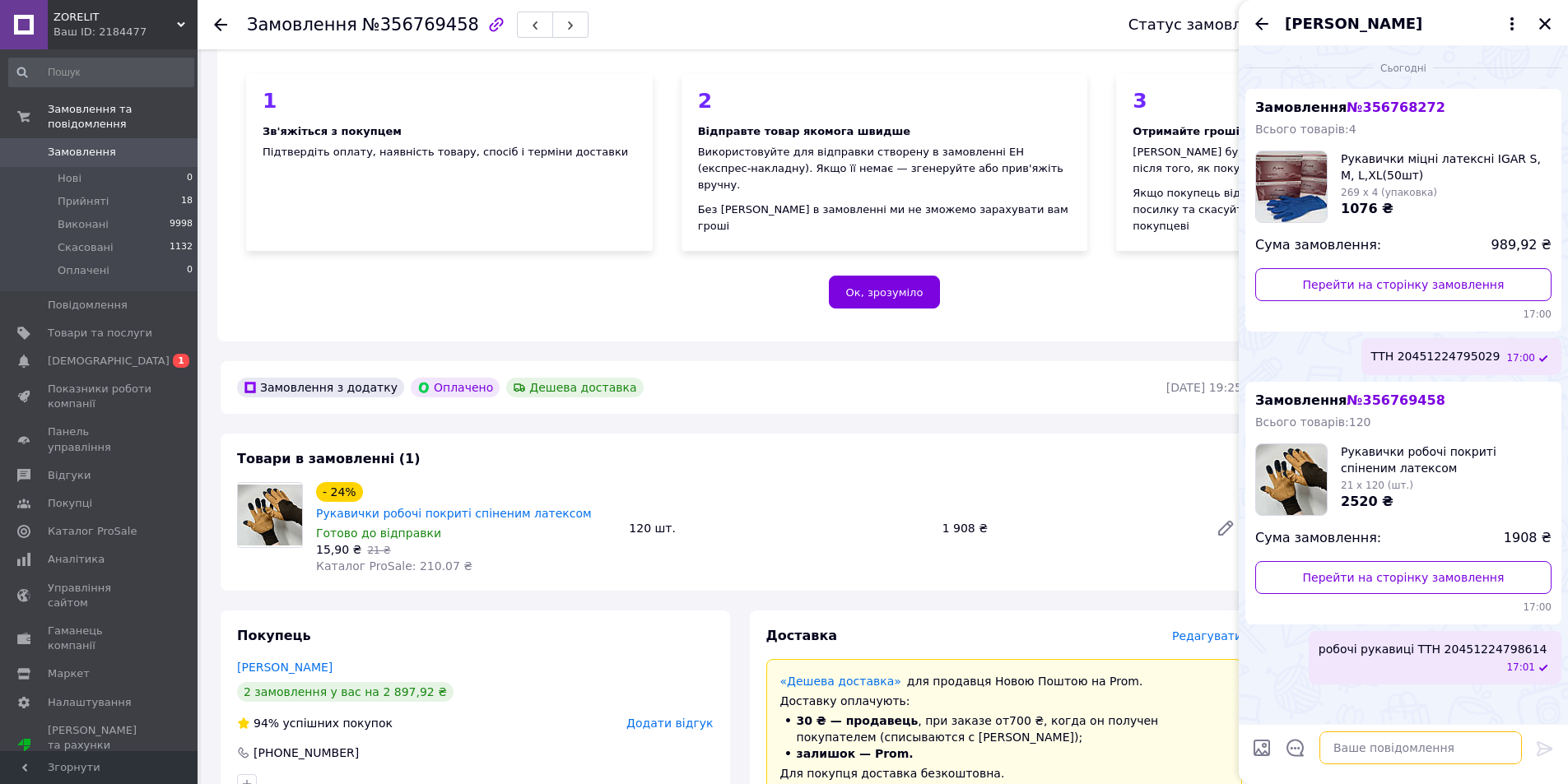
scroll to position [0, 0]
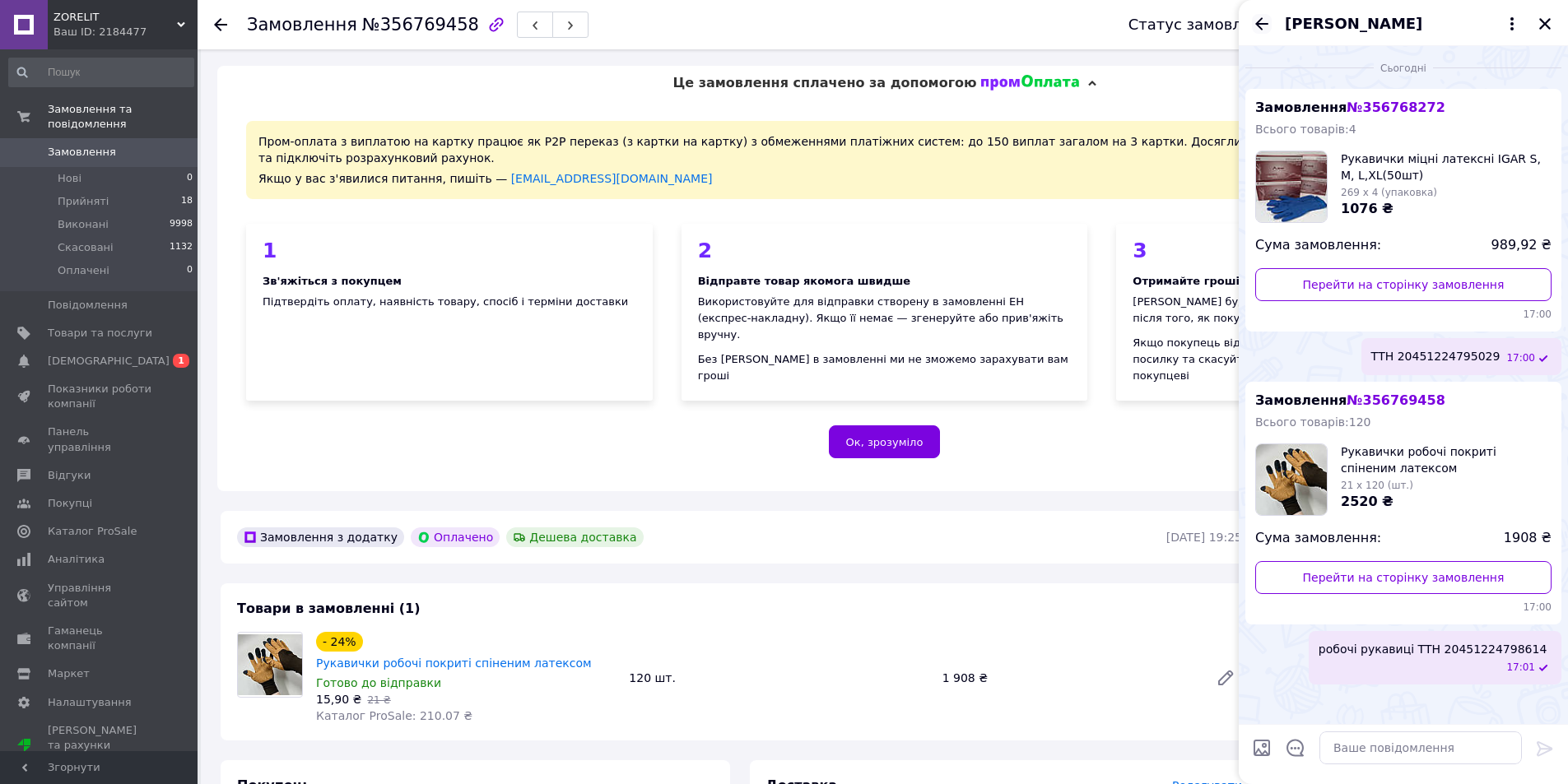
click at [1261, 19] on icon "Назад" at bounding box center [1262, 23] width 13 height 12
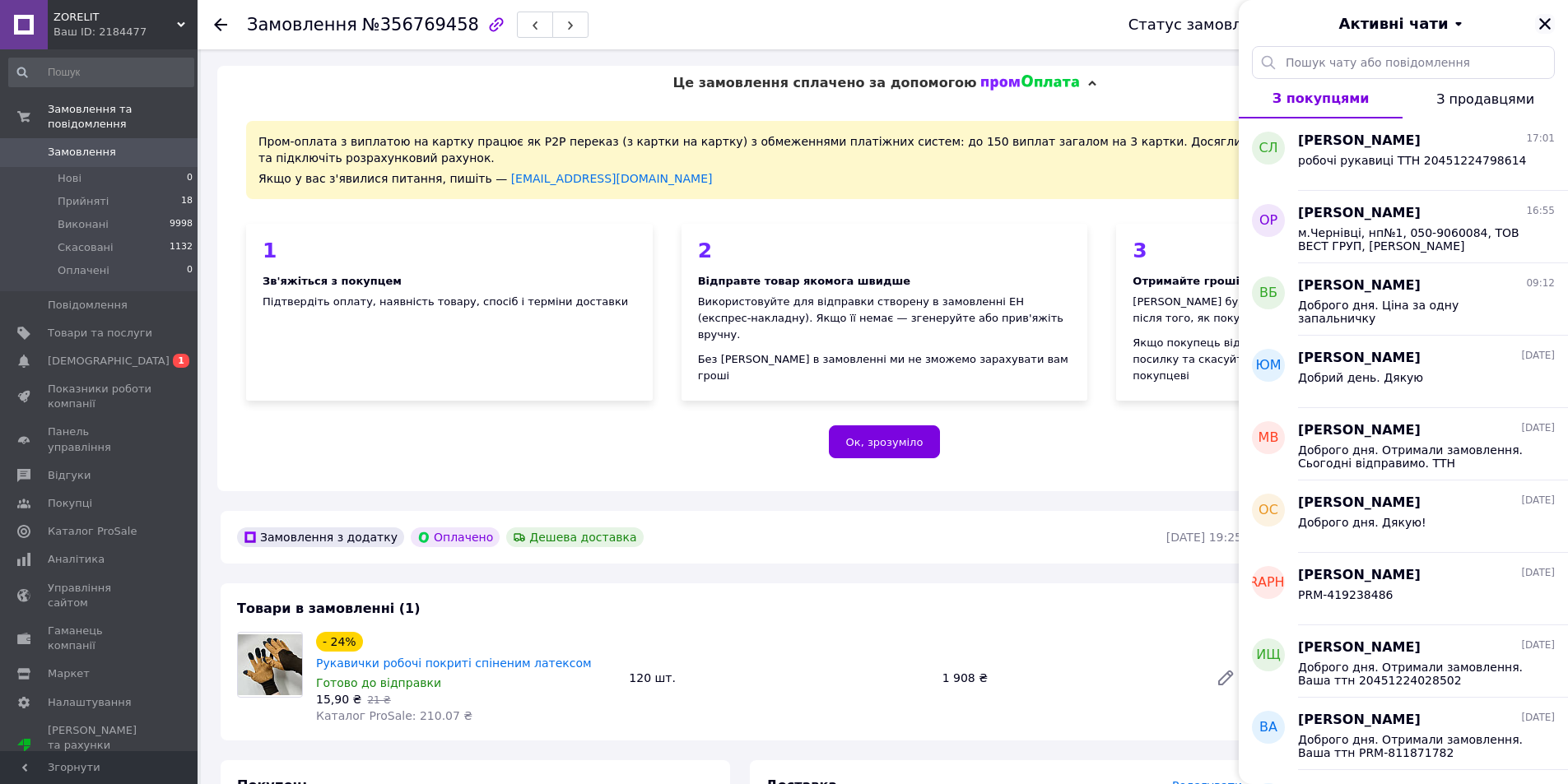
click at [1542, 20] on icon "Закрити" at bounding box center [1545, 24] width 11 height 11
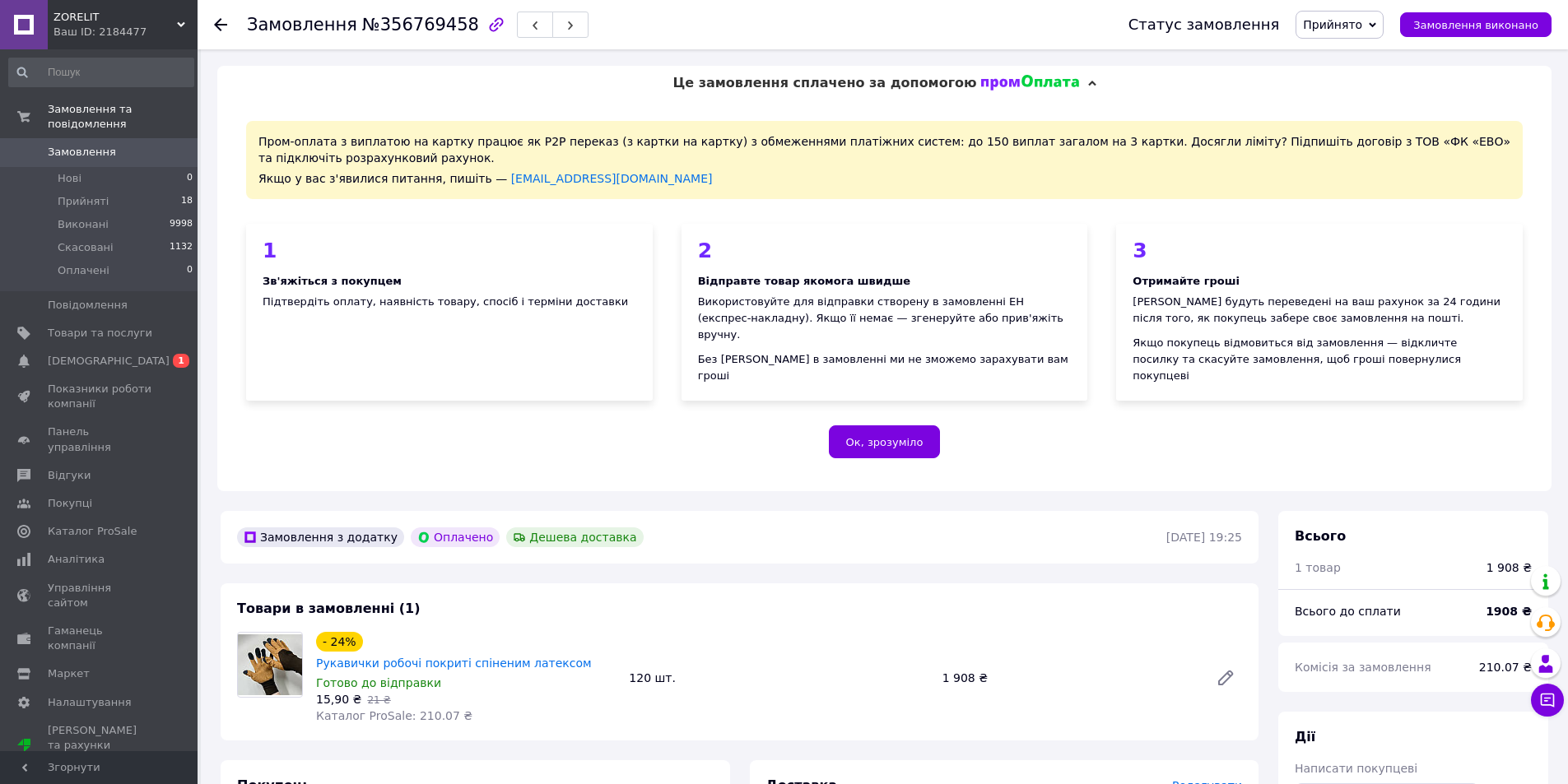
click at [213, 21] on div "Замовлення №356769458 Статус замовлення Прийнято Виконано Скасовано Оплачено За…" at bounding box center [883, 25] width 1371 height 49
click at [221, 23] on icon at bounding box center [221, 25] width 13 height 13
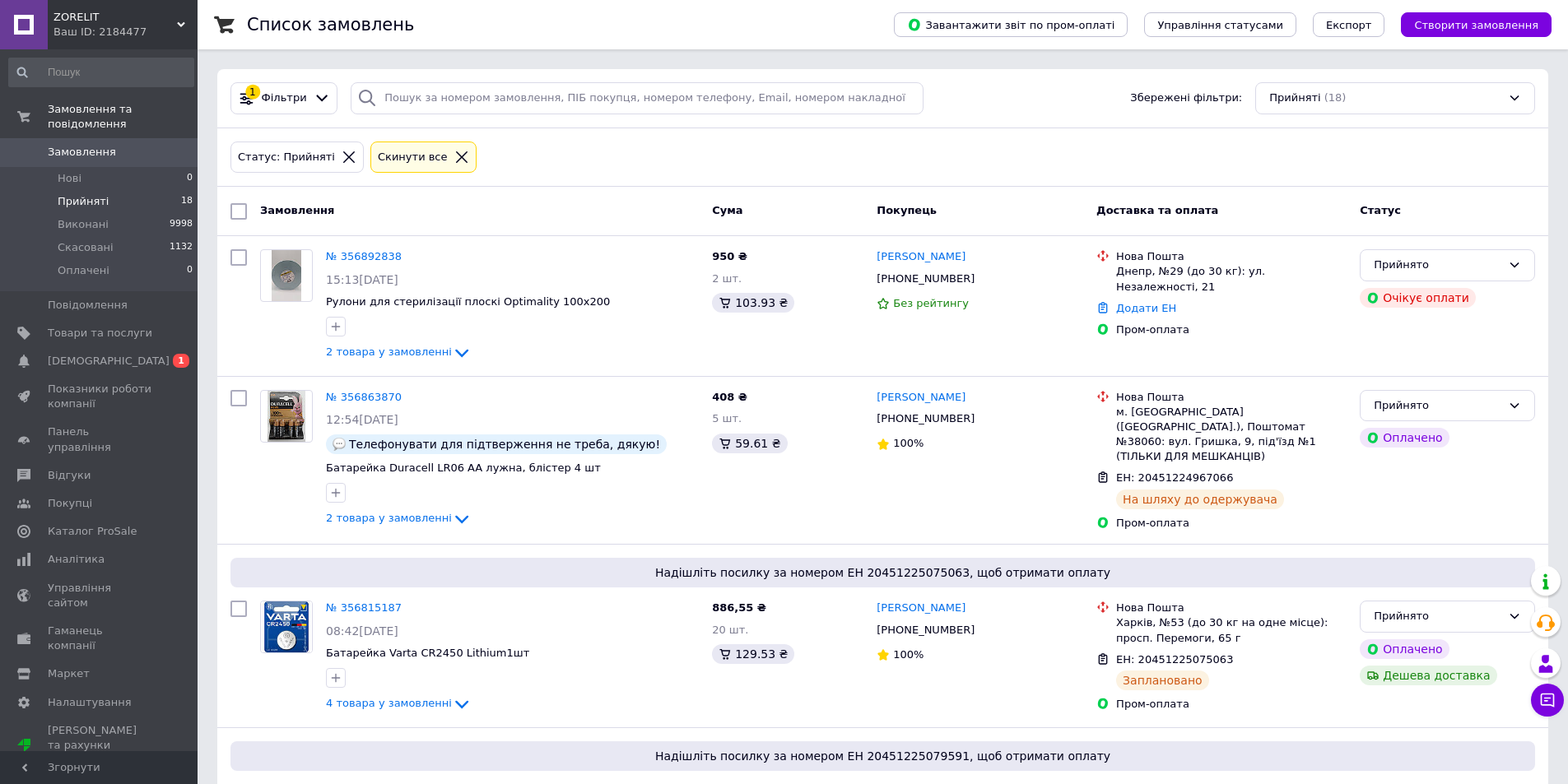
click at [94, 194] on span "Прийняті" at bounding box center [83, 202] width 51 height 15
click at [93, 217] on span "Виконані" at bounding box center [83, 225] width 51 height 15
click at [80, 194] on span "Прийняті" at bounding box center [83, 202] width 51 height 15
click at [86, 241] on span "Скасовані" at bounding box center [85, 248] width 56 height 15
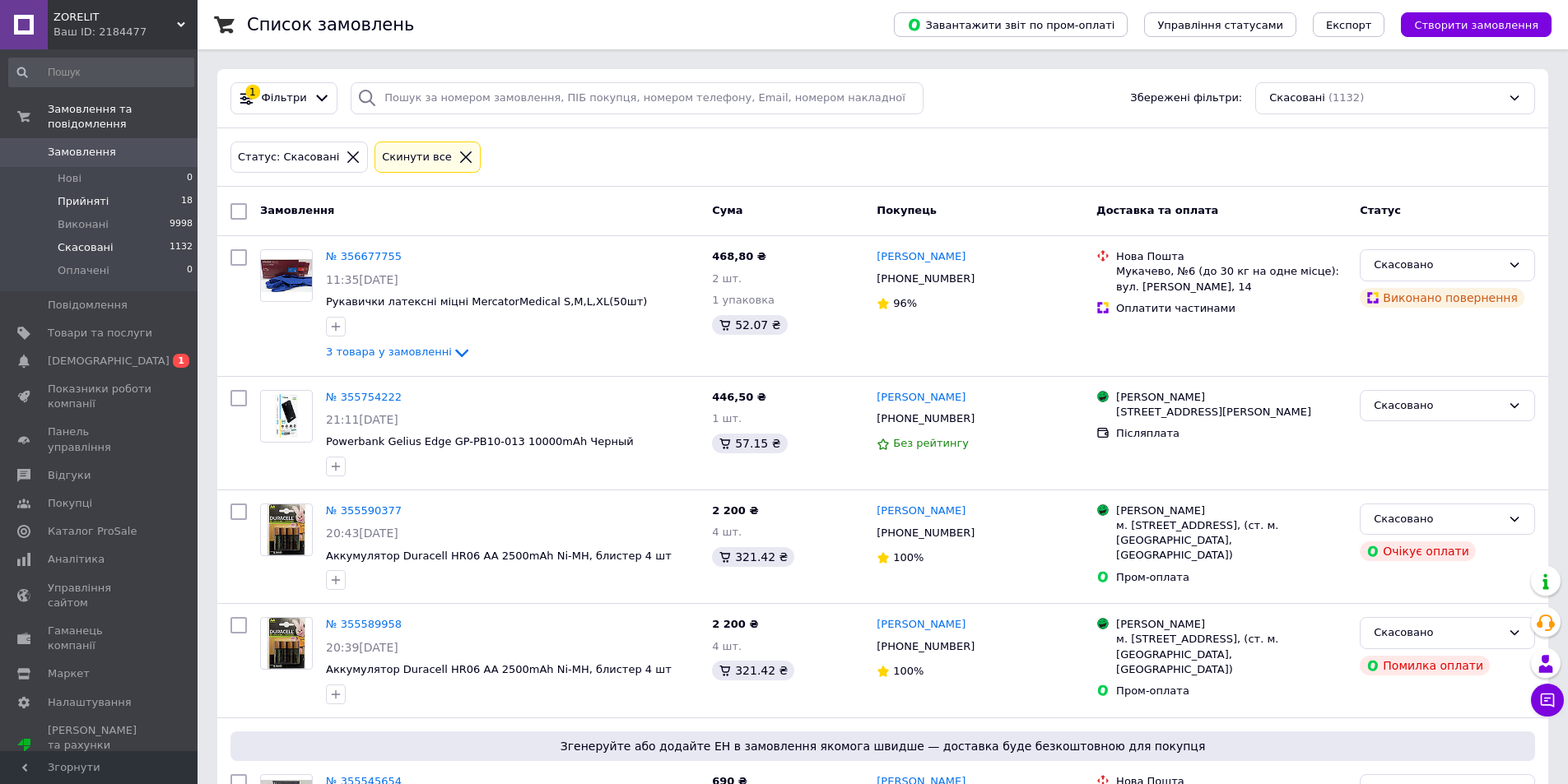
click at [89, 194] on span "Прийняті" at bounding box center [83, 202] width 51 height 15
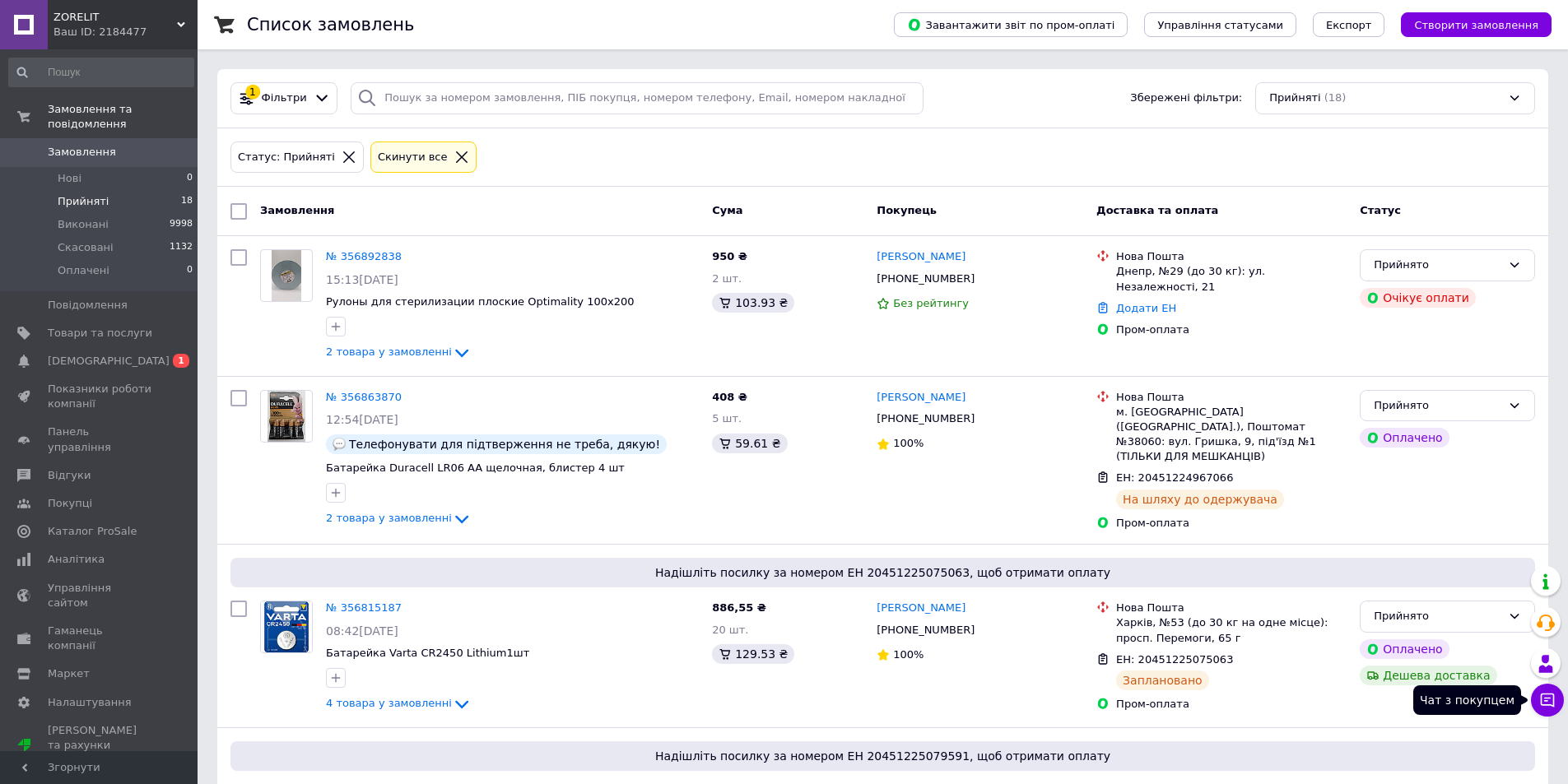
click at [1543, 700] on icon at bounding box center [1547, 699] width 16 height 16
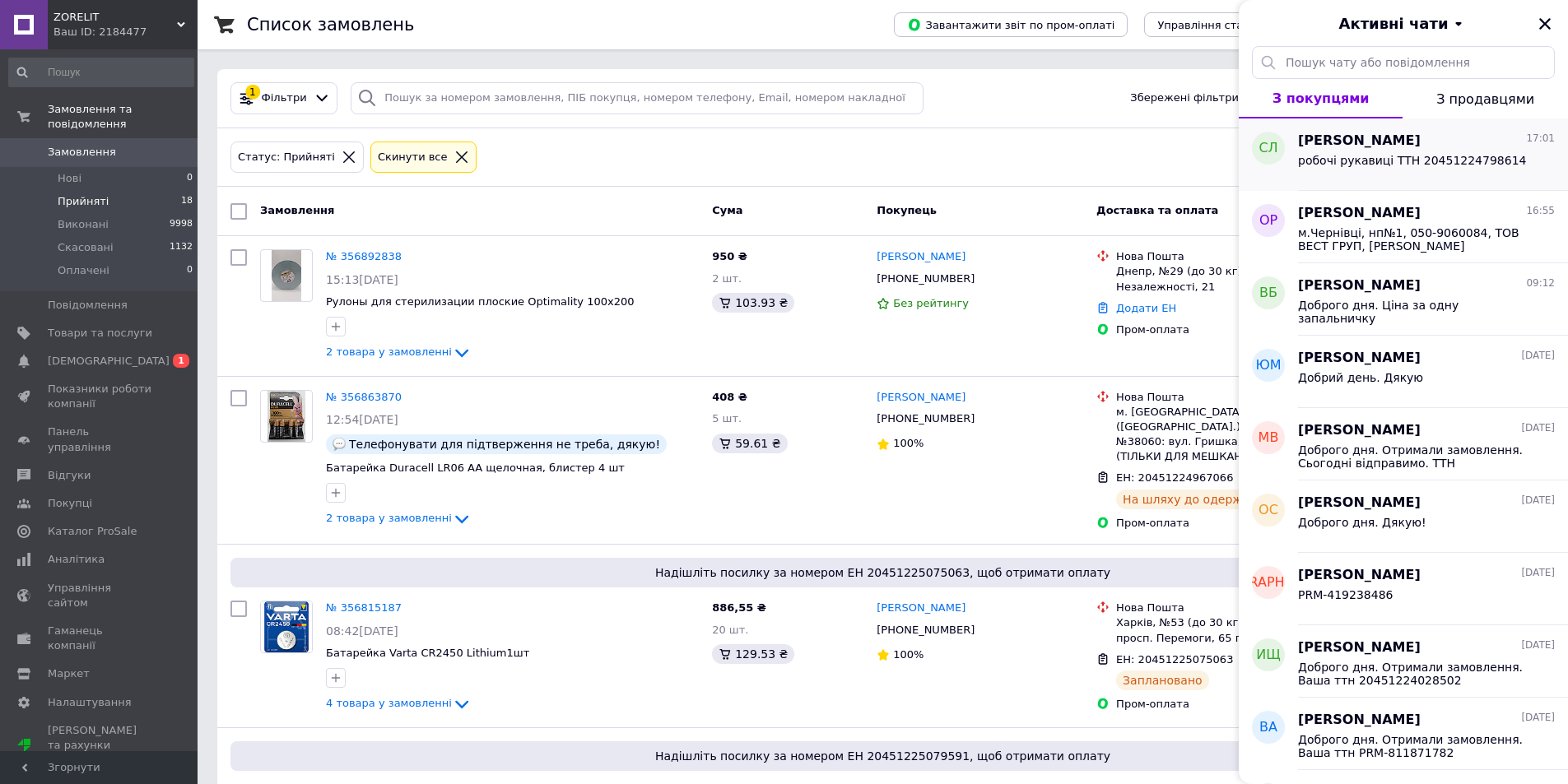
click at [1377, 139] on span "[PERSON_NAME]" at bounding box center [1359, 142] width 123 height 19
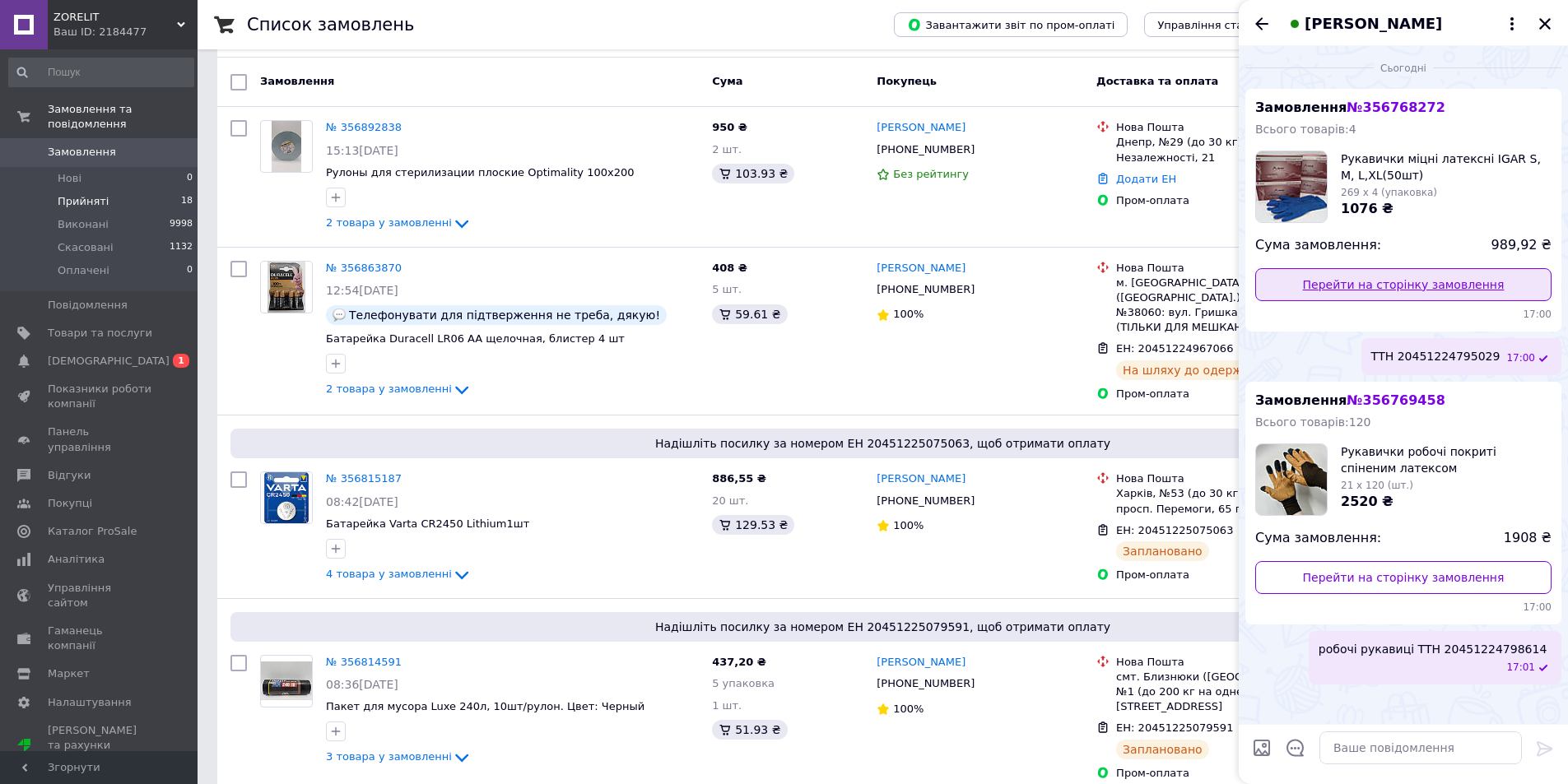
scroll to position [164, 0]
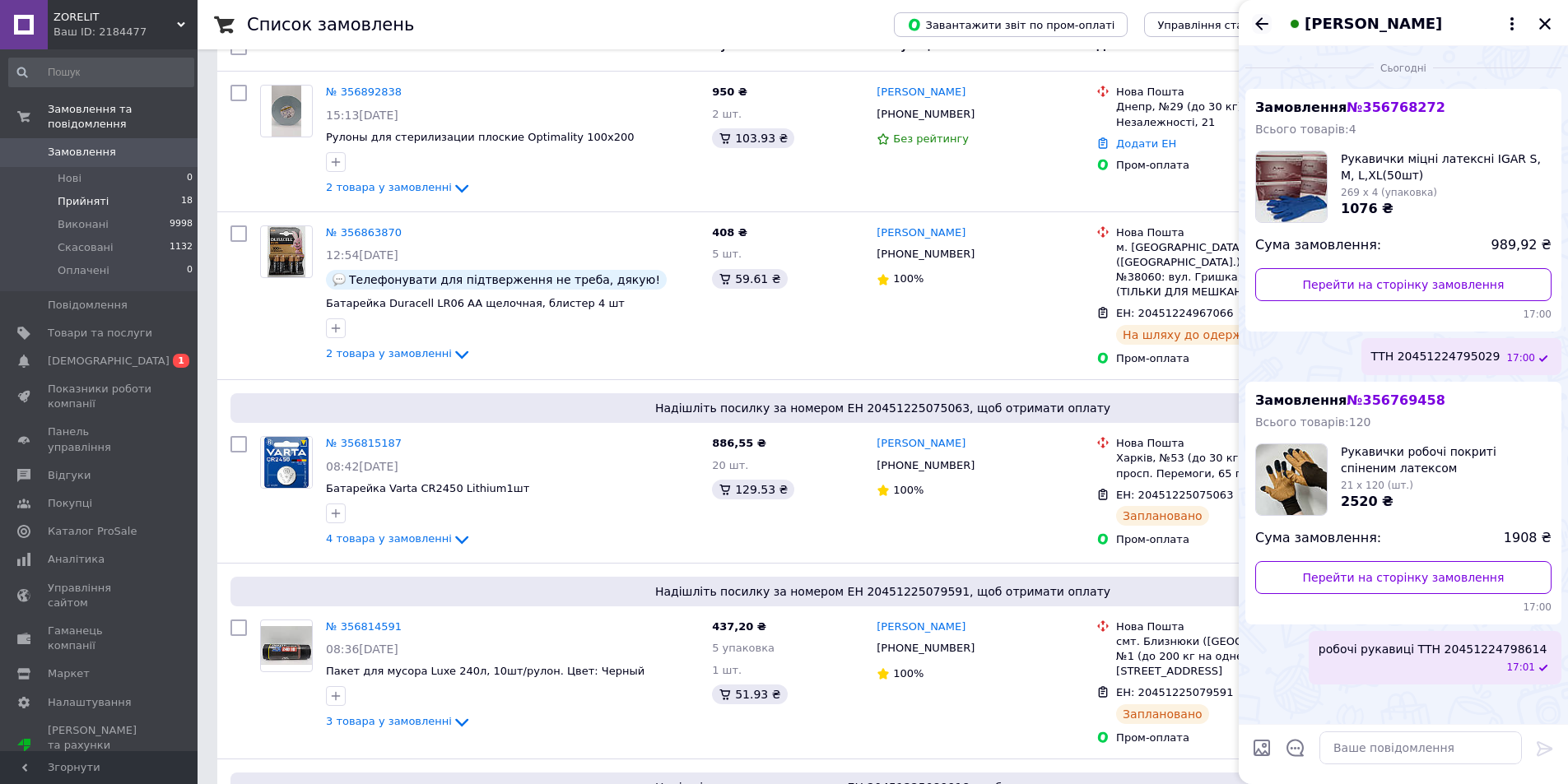
click at [1255, 23] on icon "Назад" at bounding box center [1261, 24] width 20 height 20
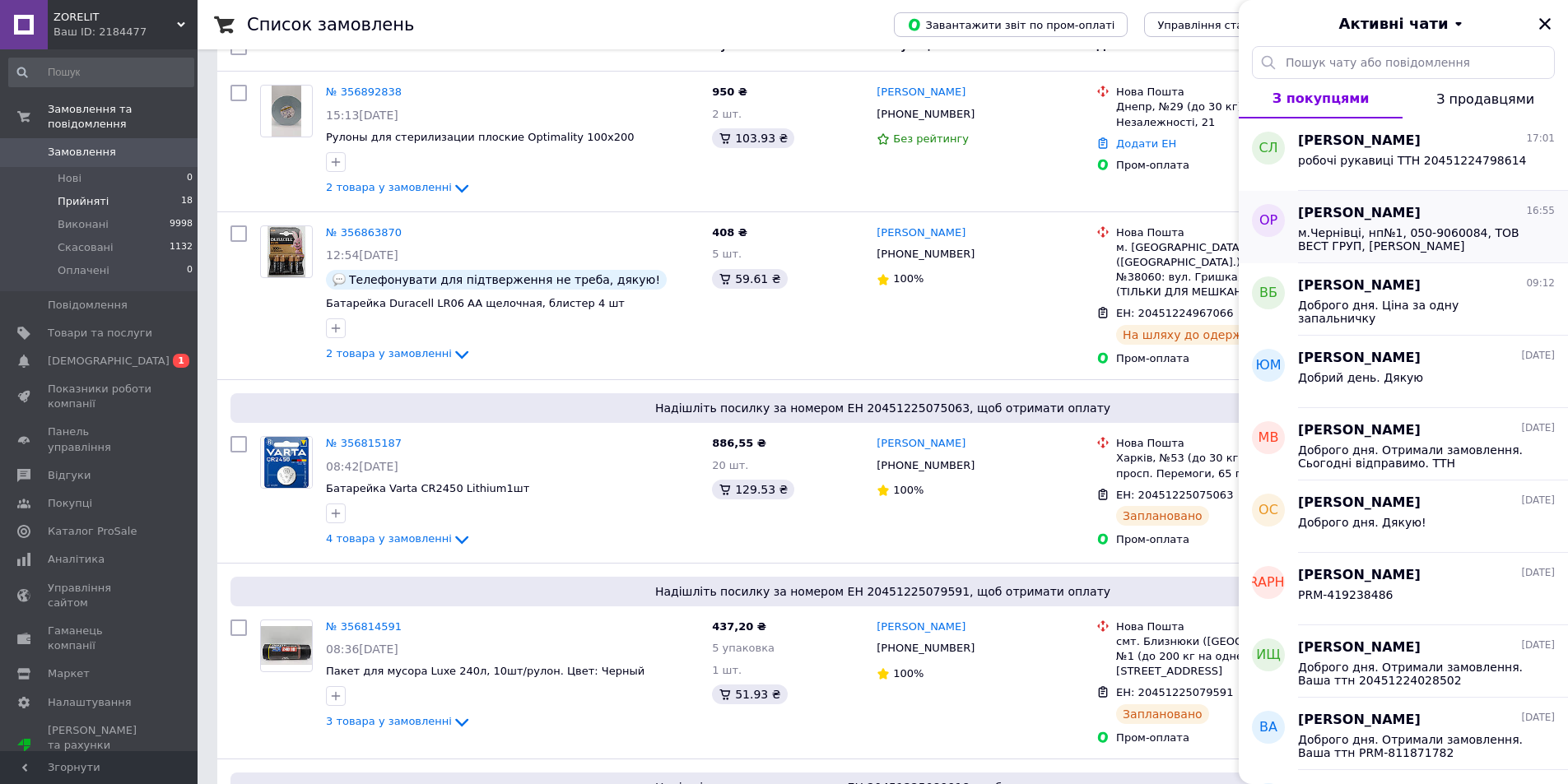
click at [1355, 215] on span "[PERSON_NAME]" at bounding box center [1359, 213] width 123 height 19
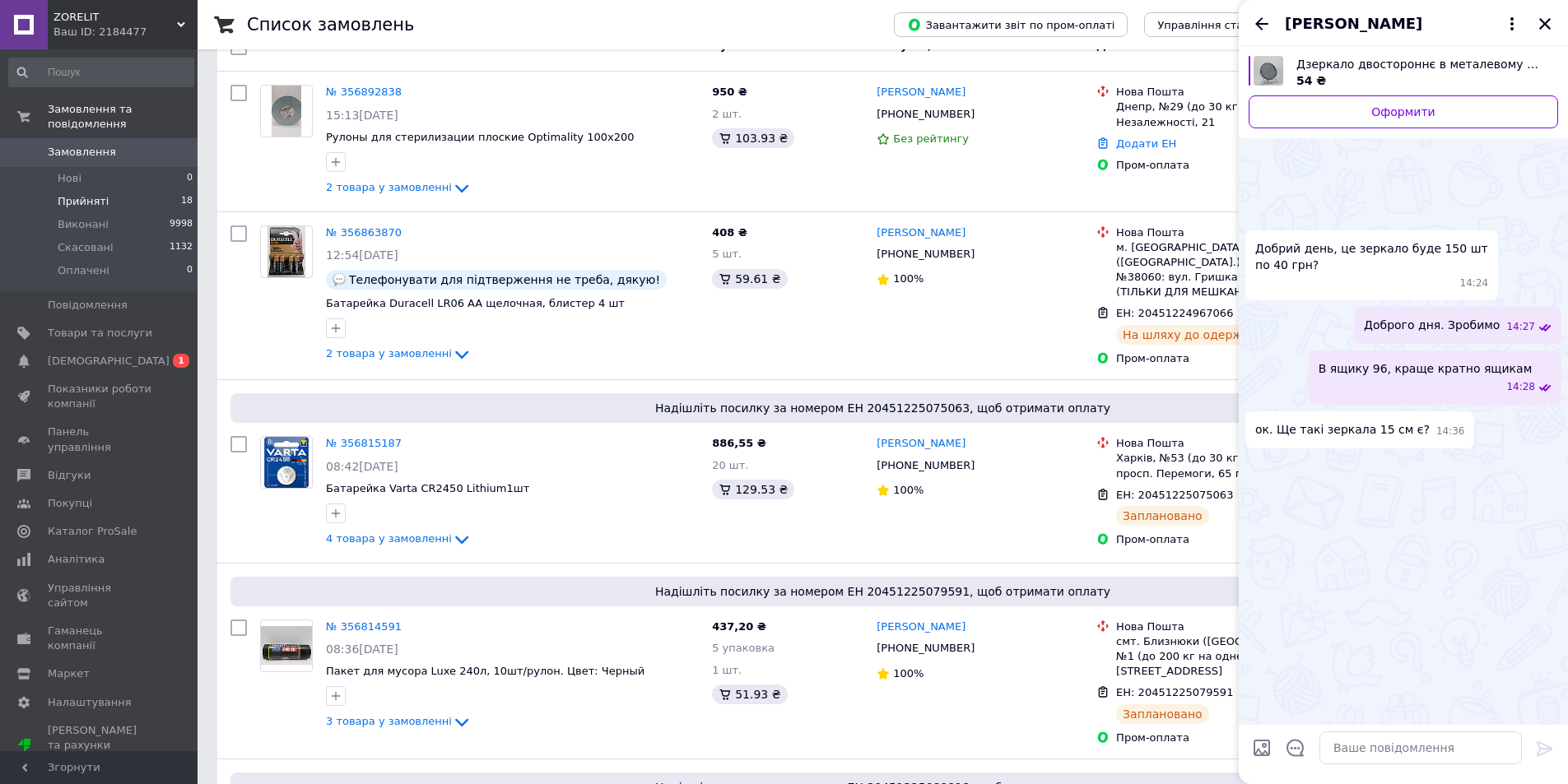
scroll to position [747, 0]
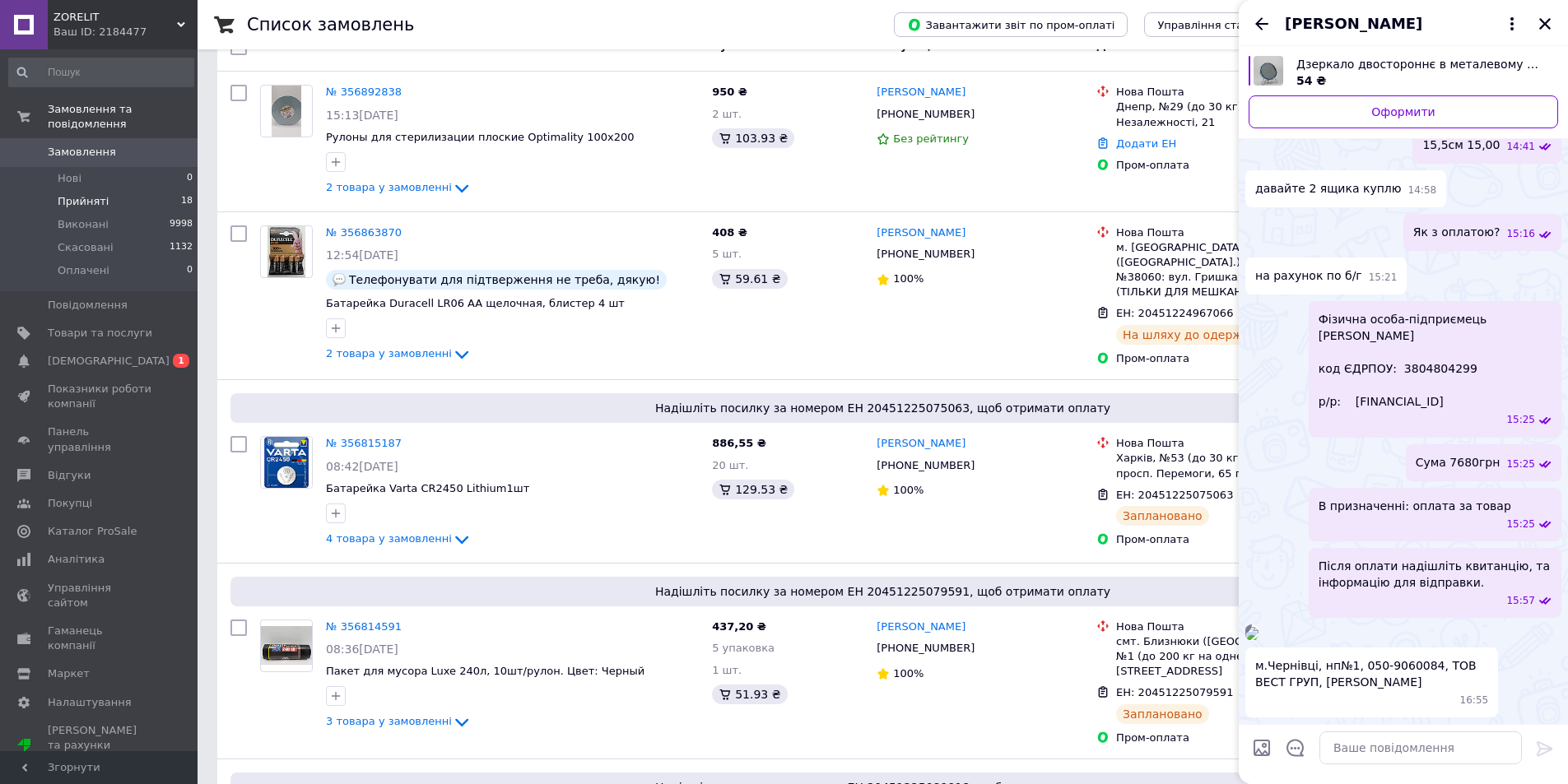
drag, startPoint x: 1286, startPoint y: 699, endPoint x: 1374, endPoint y: 706, distance: 88.3
click at [1370, 691] on span "м.Чернівці, нп№1, 050-9060084, ТОВ ВЕСТ ГРУП, [PERSON_NAME]" at bounding box center [1372, 674] width 233 height 33
click at [1419, 708] on div "16:55" at bounding box center [1375, 700] width 227 height 14
drag, startPoint x: 1287, startPoint y: 701, endPoint x: 1373, endPoint y: 701, distance: 86.0
click at [1373, 691] on span "м.Чернівці, нп№1, 050-9060084, ТОВ ВЕСТ ГРУП, [PERSON_NAME]" at bounding box center [1372, 674] width 233 height 33
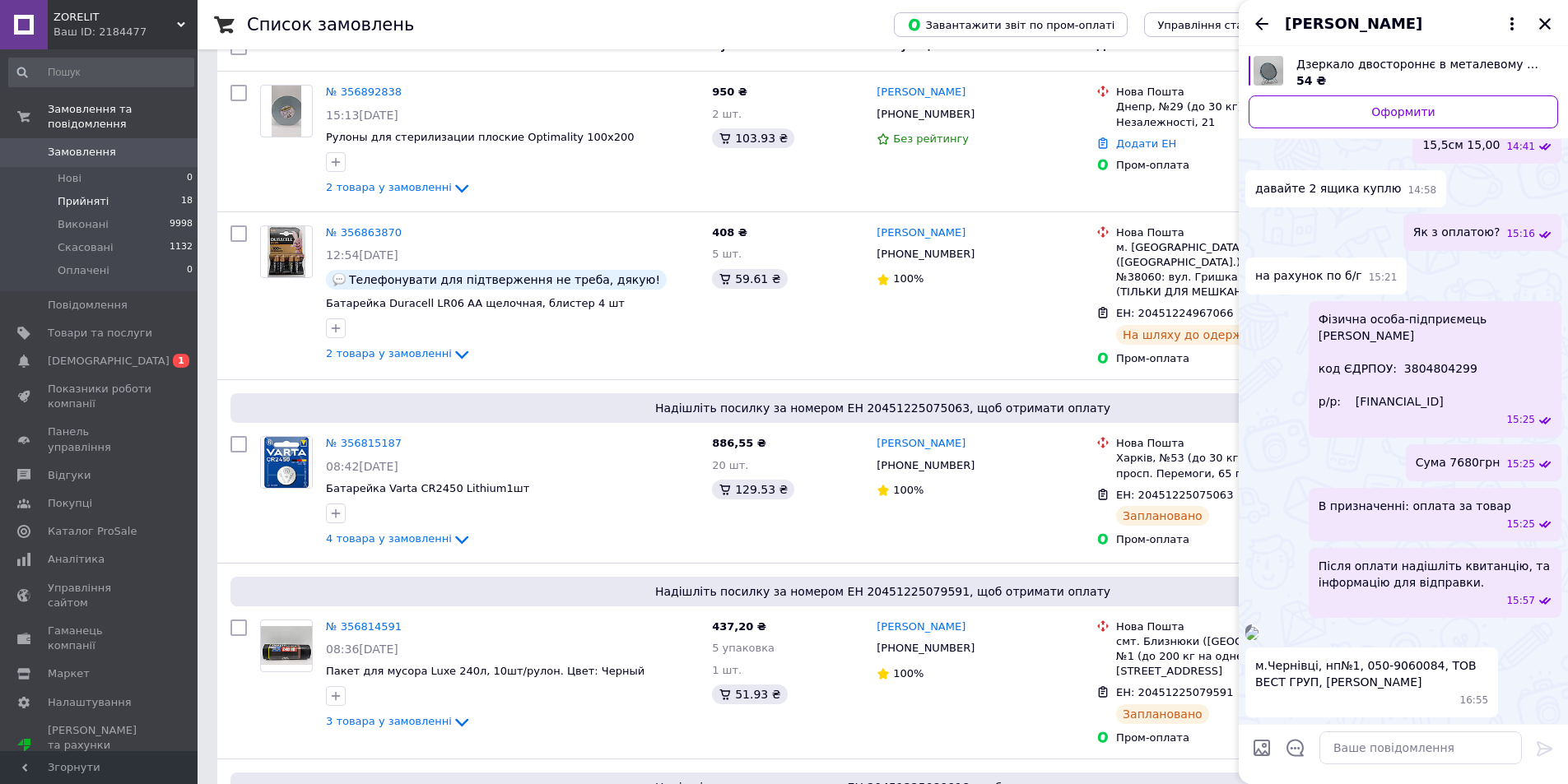
copy span "Ретузін Олексій"
drag, startPoint x: 1255, startPoint y: 687, endPoint x: 1349, endPoint y: 677, distance: 94.5
click at [1349, 677] on div "м.Чернівці, нп№1, 050-9060084, ТОВ ВЕСТ ГРУП, [PERSON_NAME] 16:55" at bounding box center [1372, 682] width 253 height 70
copy span "м.Чернівці, нп№1"
drag, startPoint x: 1357, startPoint y: 685, endPoint x: 1420, endPoint y: 676, distance: 63.6
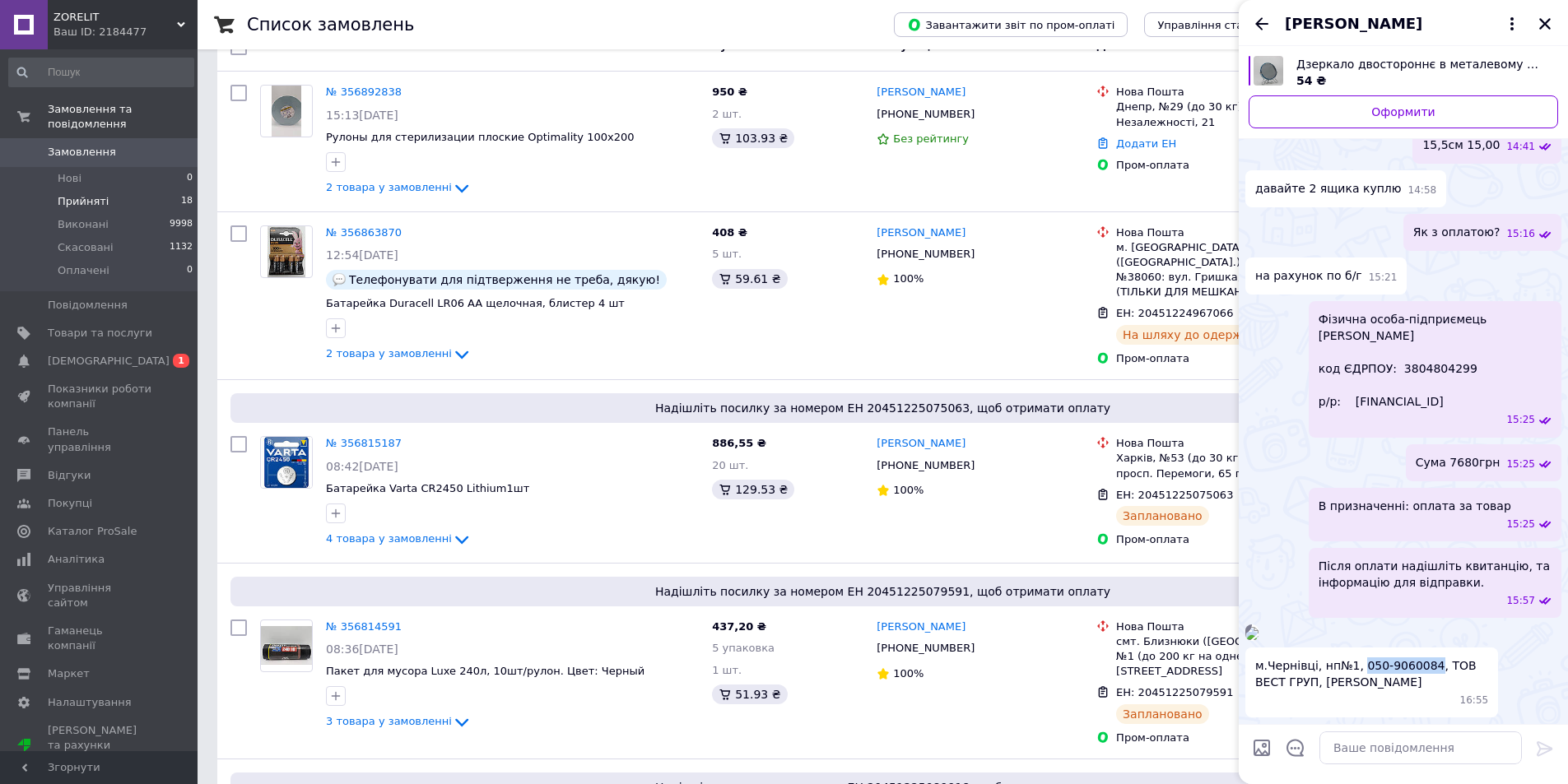
click at [1420, 676] on div "м.Чернівці, нп№1, 050-9060084, ТОВ ВЕСТ ГРУП, [PERSON_NAME] 16:55" at bounding box center [1372, 682] width 253 height 70
copy span "050-9060084"
click at [1258, 627] on img at bounding box center [1252, 634] width 13 height 13
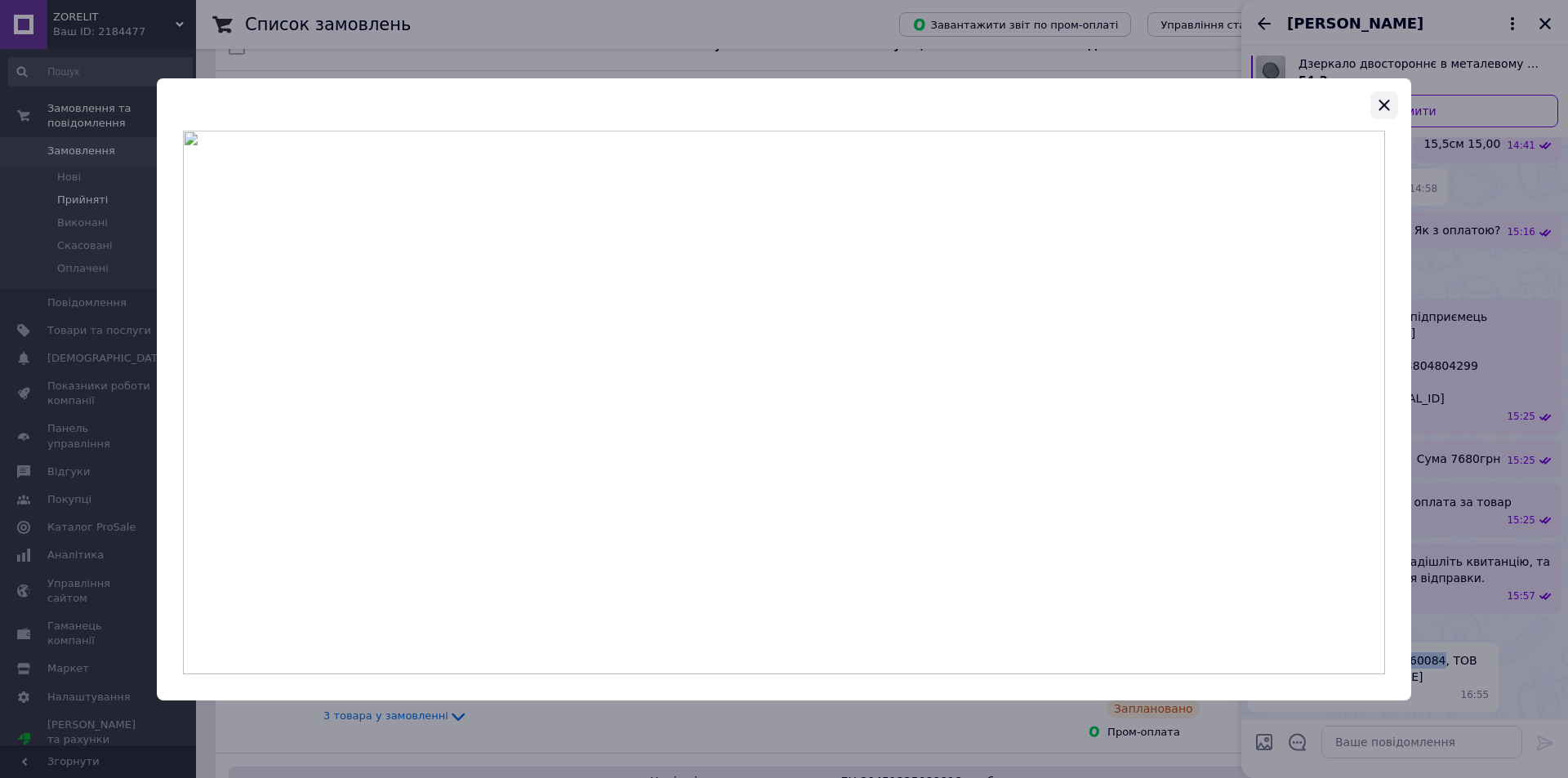
click at [1385, 105] on icon "button" at bounding box center [1383, 104] width 10 height 10
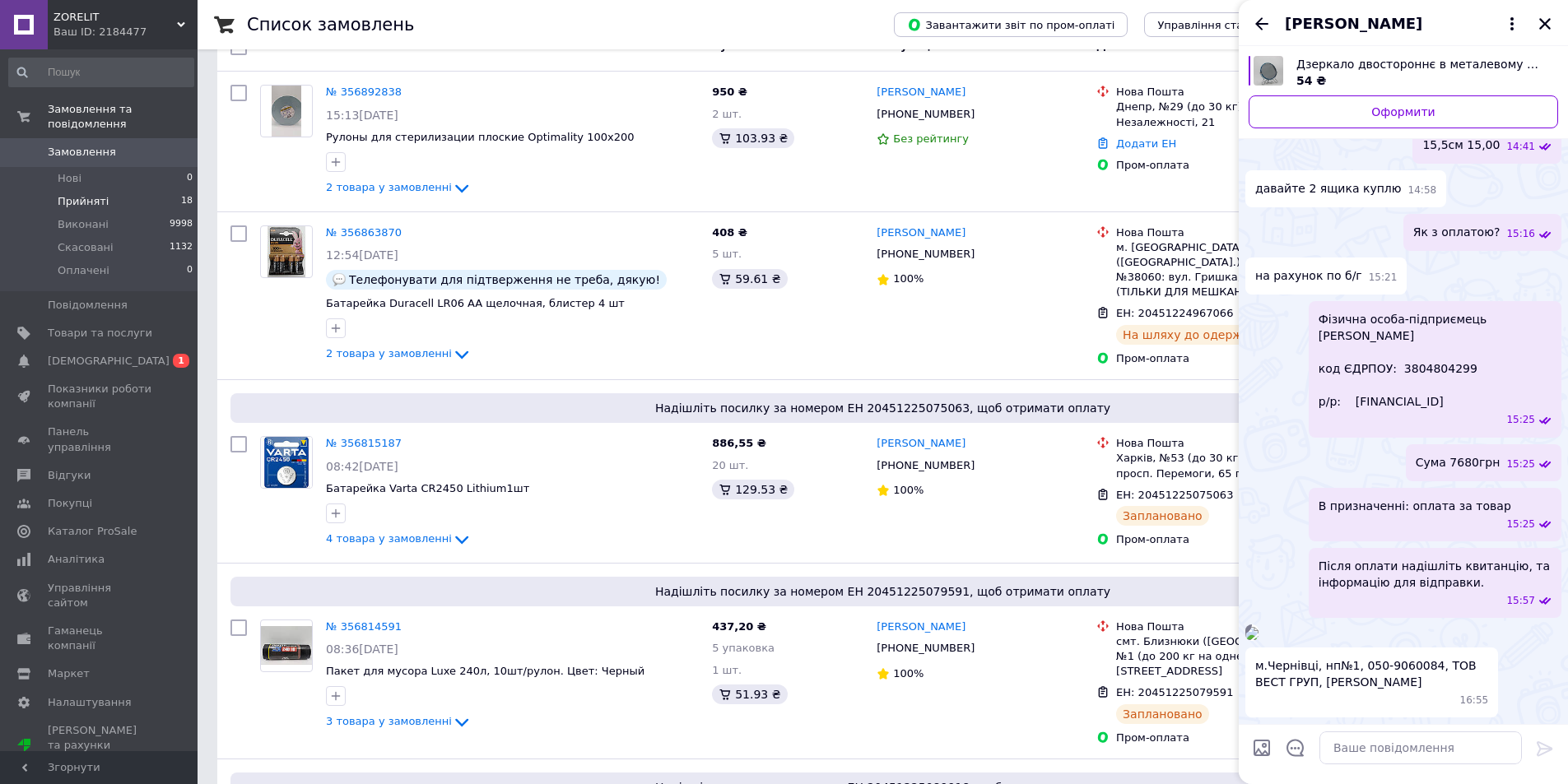
click at [1472, 708] on span "16:55" at bounding box center [1475, 700] width 29 height 14
drag, startPoint x: 1426, startPoint y: 684, endPoint x: 1282, endPoint y: 696, distance: 144.5
click at [1282, 691] on span "м.Чернівці, нп№1, 050-9060084, ТОВ ВЕСТ ГРУП, [PERSON_NAME]" at bounding box center [1372, 674] width 233 height 33
copy span "ТОВ ВЕСТ ГРУП"
drag, startPoint x: 1357, startPoint y: 679, endPoint x: 1421, endPoint y: 687, distance: 64.5
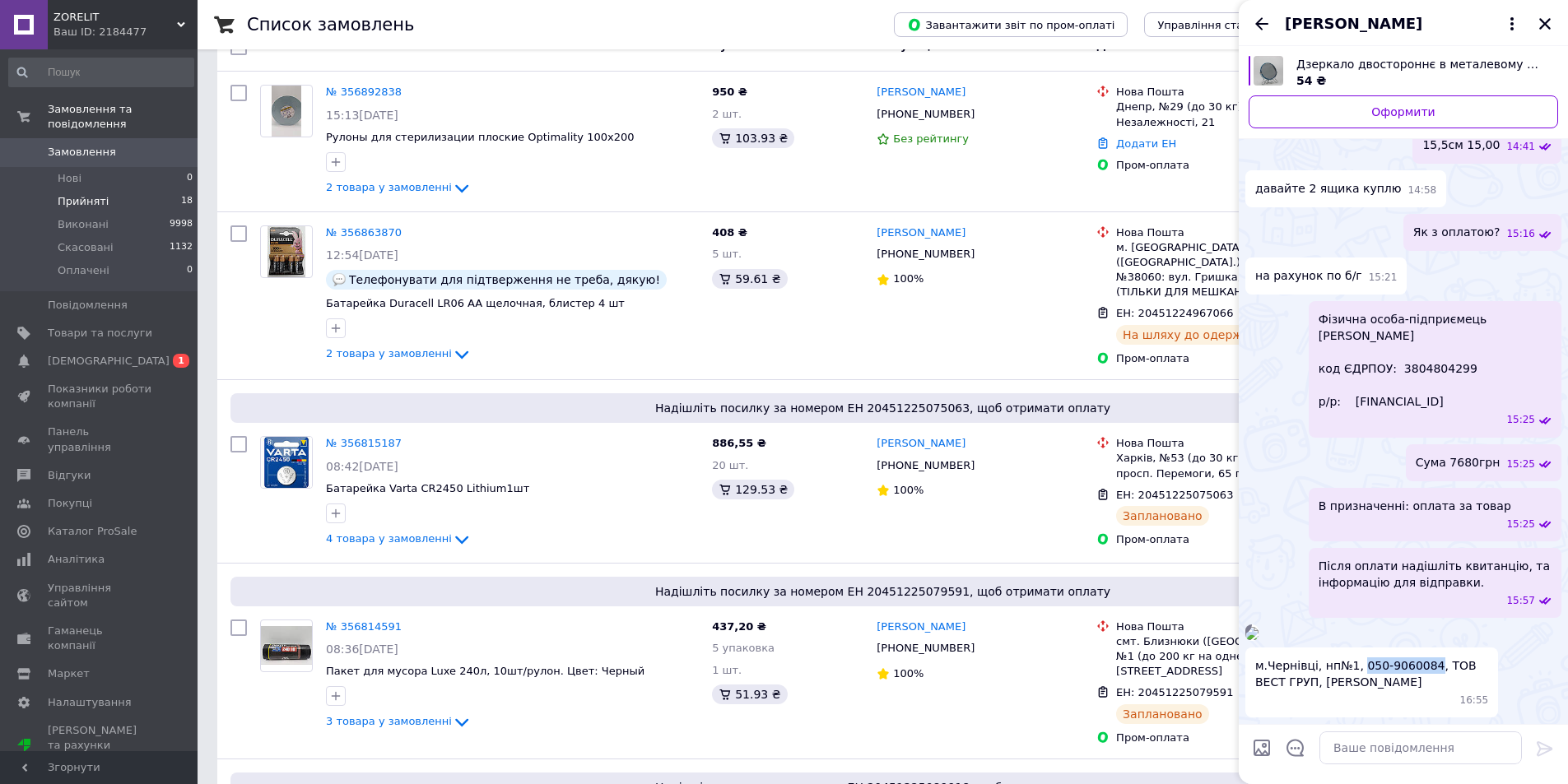
click at [1421, 687] on span "м.Чернівці, нп№1, 050-9060084, ТОВ ВЕСТ ГРУП, [PERSON_NAME]" at bounding box center [1372, 674] width 233 height 33
copy span "050-9060084"
drag, startPoint x: 1256, startPoint y: 687, endPoint x: 1348, endPoint y: 685, distance: 92.0
click at [1348, 685] on span "м.Чернівці, нп№1, 050-9060084, ТОВ ВЕСТ ГРУП, [PERSON_NAME]" at bounding box center [1372, 674] width 233 height 33
copy span "м.Чернівці, нп№1"
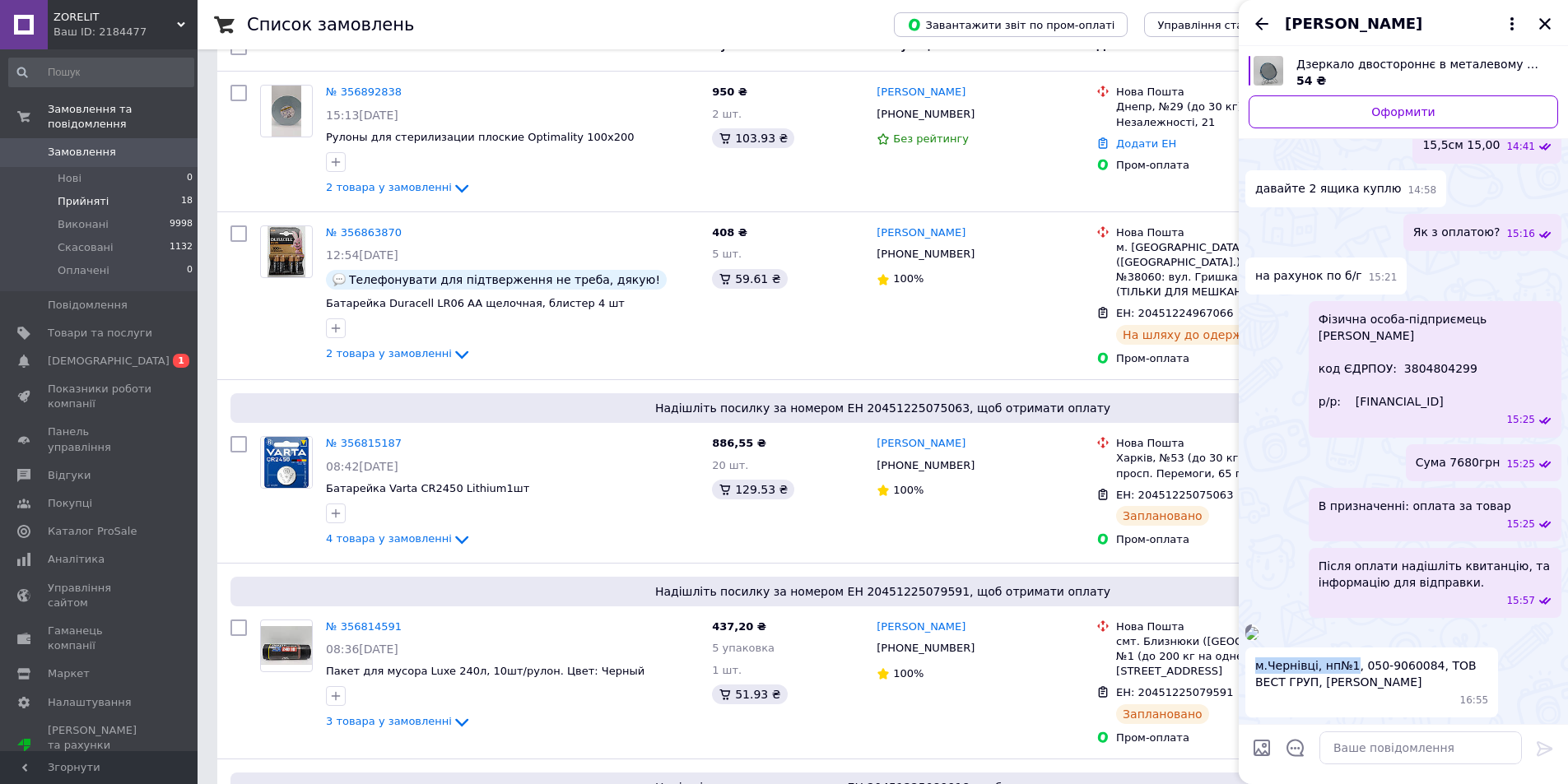
click at [1258, 627] on img at bounding box center [1252, 634] width 13 height 13
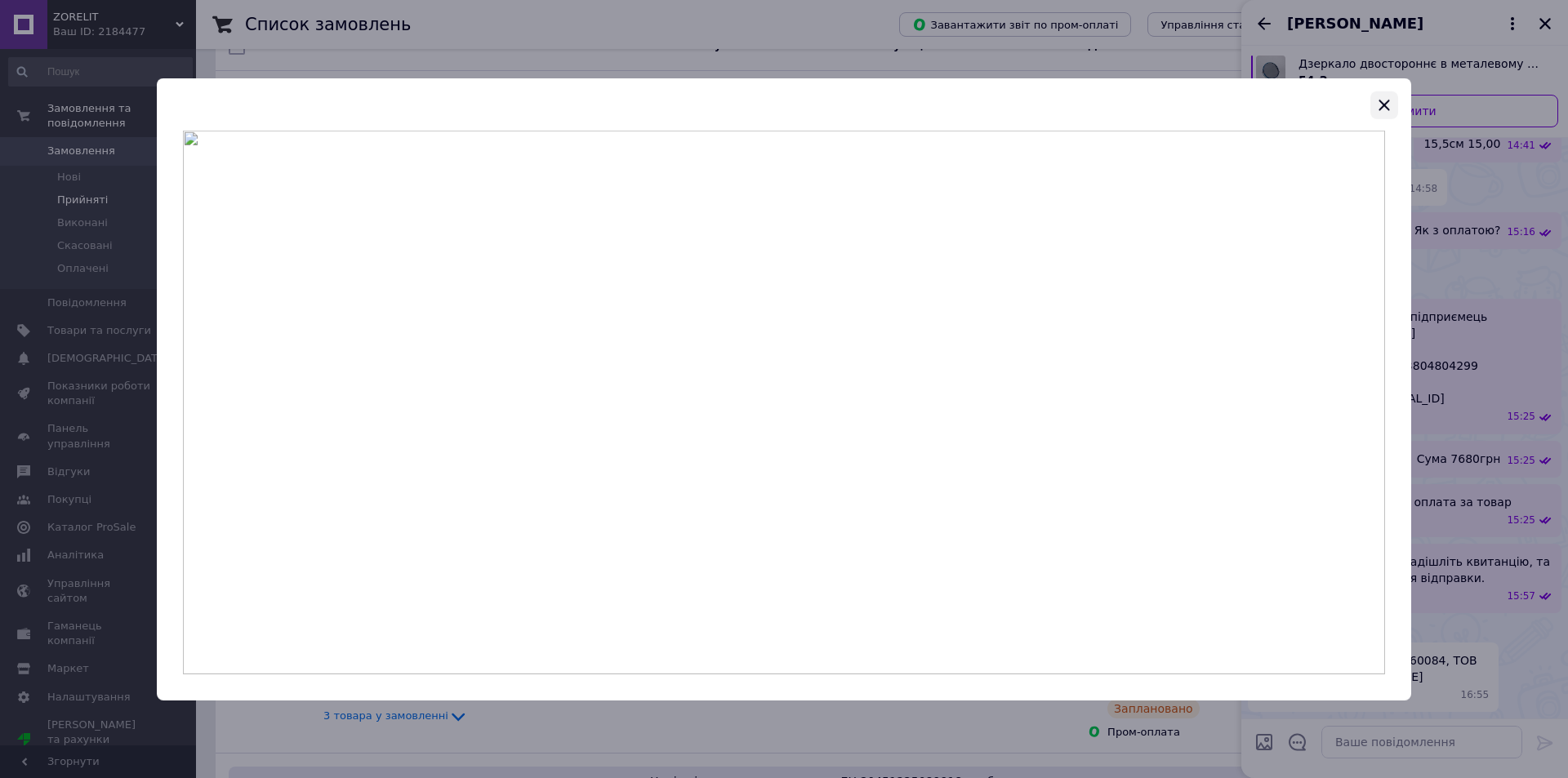
click at [1390, 99] on icon "button" at bounding box center [1384, 104] width 20 height 20
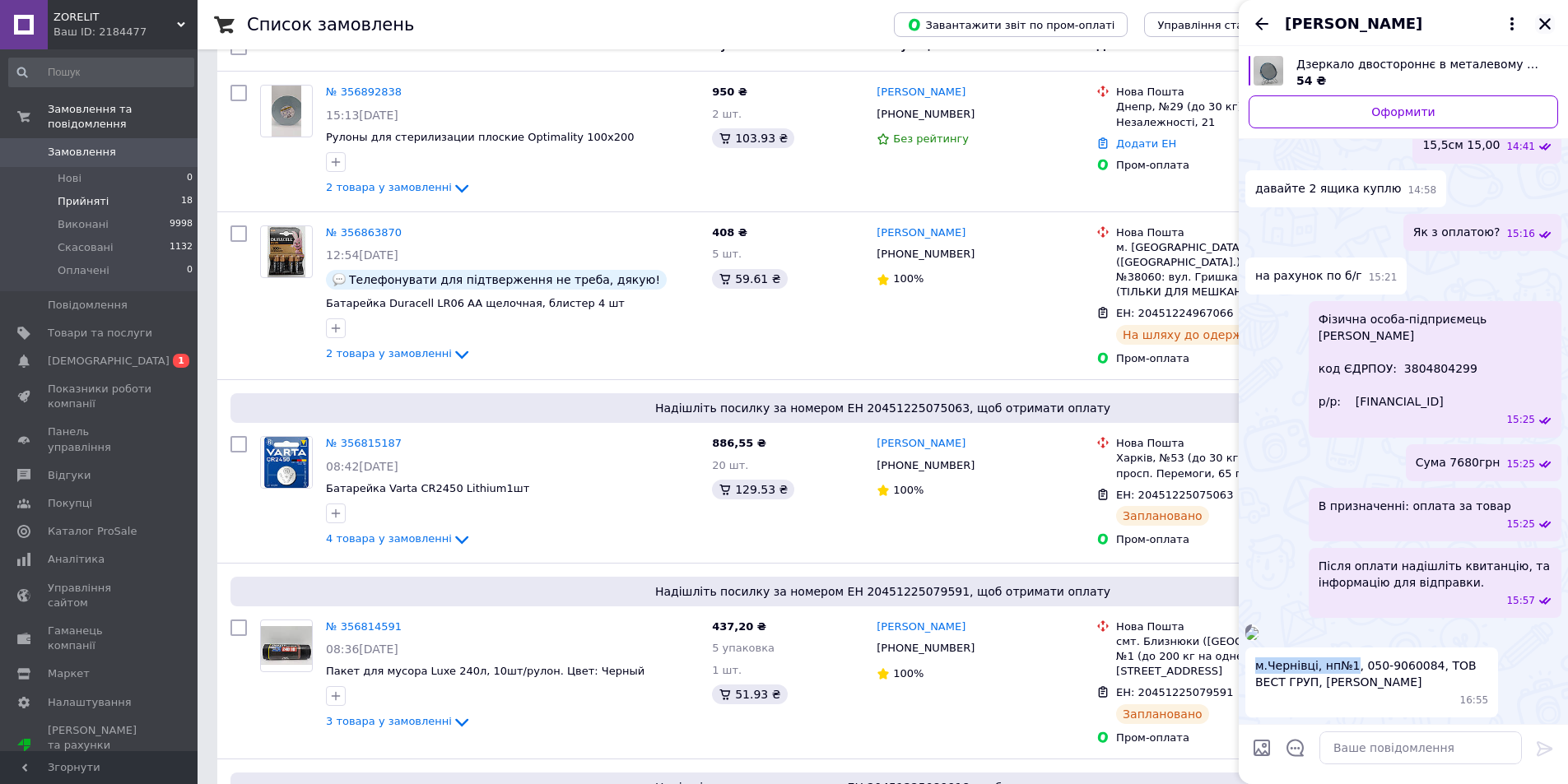
click at [1547, 16] on icon "Закрити" at bounding box center [1545, 24] width 15 height 15
